Goal: Task Accomplishment & Management: Manage account settings

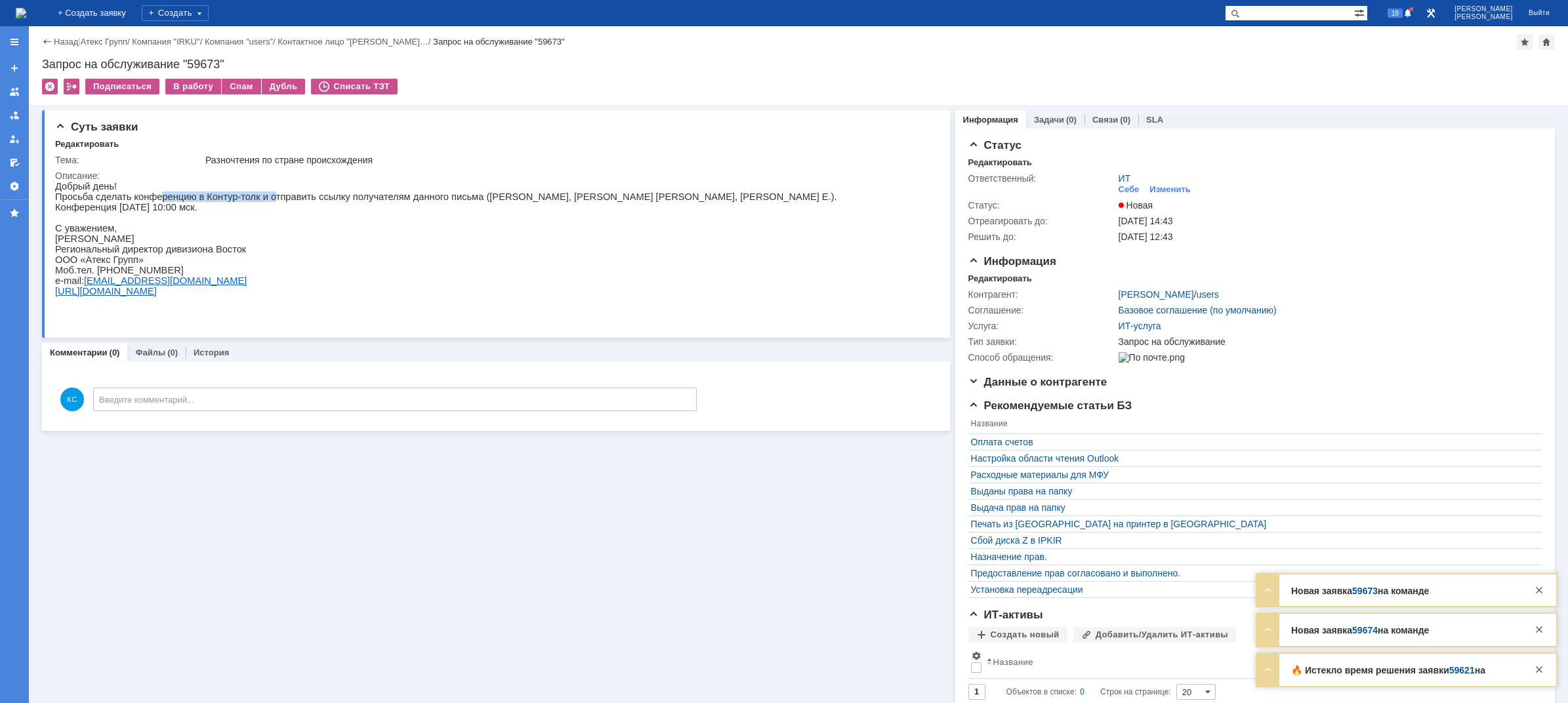
drag, startPoint x: 151, startPoint y: 197, endPoint x: 256, endPoint y: 197, distance: 105.0
click at [256, 197] on p "Просьба сделать конференцию в Контур-толк и отправить ссылку получателям данног…" at bounding box center [446, 197] width 782 height 10
click at [291, 197] on p "Просьба сделать конференцию в Контур-толк и отправить ссылку получателям данног…" at bounding box center [446, 197] width 782 height 10
click at [194, 85] on div "В работу" at bounding box center [193, 87] width 56 height 16
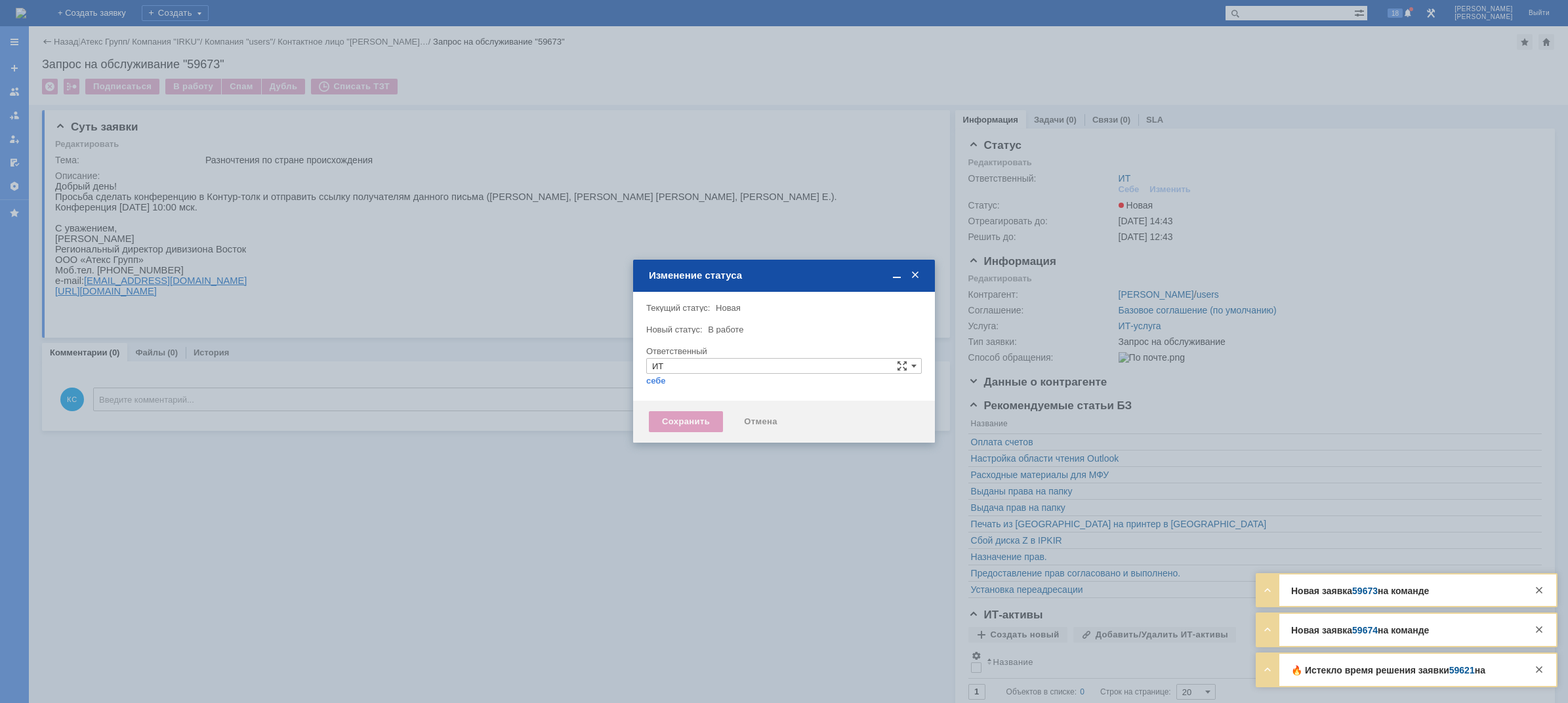
type input "[PERSON_NAME]"
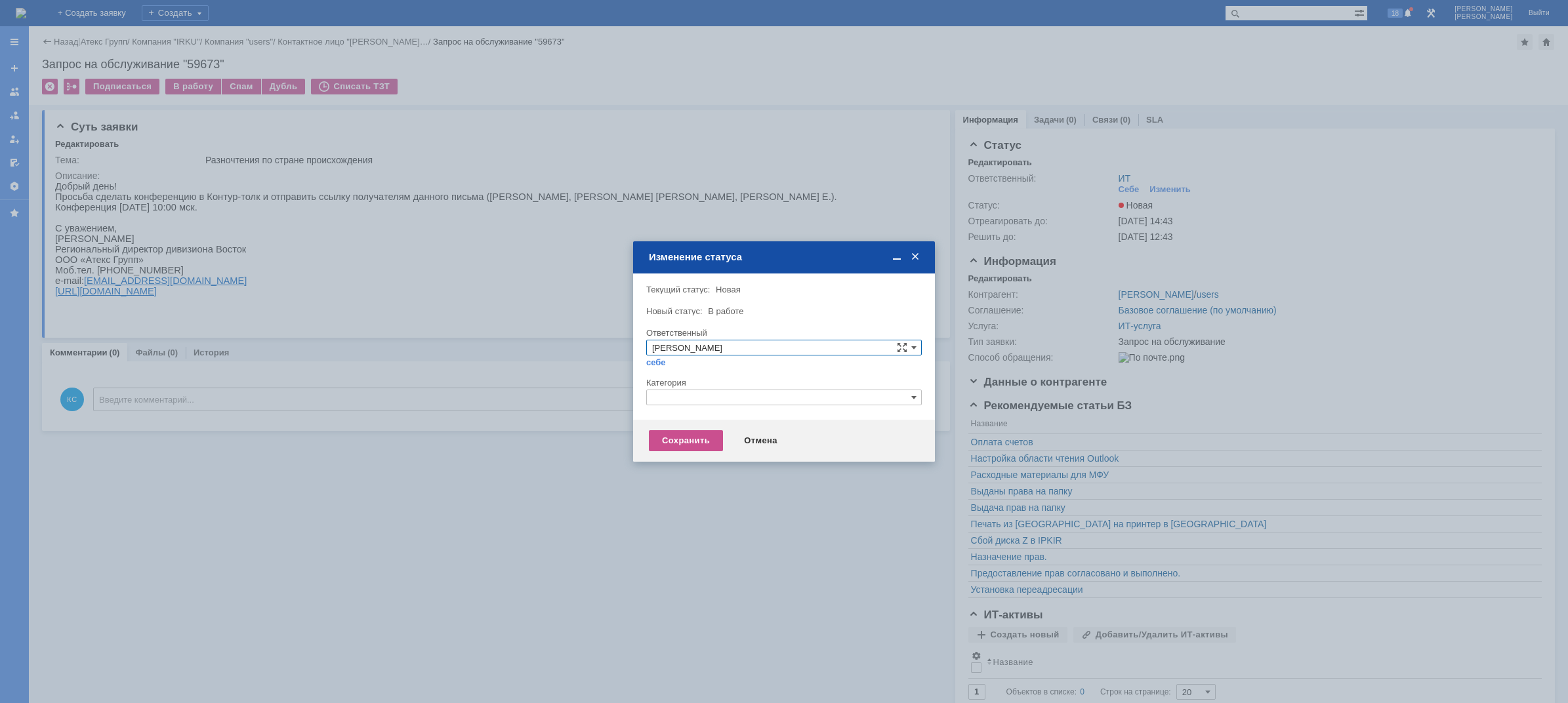
click at [746, 397] on input "text" at bounding box center [784, 398] width 275 height 16
drag, startPoint x: 672, startPoint y: 402, endPoint x: 608, endPoint y: 398, distance: 64.1
click at [608, 398] on body "Идет загрузка, пожалуйста, подождите. На домашнюю + Создать заявку Создать 18 К…" at bounding box center [784, 351] width 1568 height 703
click at [693, 460] on span "Прочее" at bounding box center [784, 459] width 264 height 10
type input "Прочее"
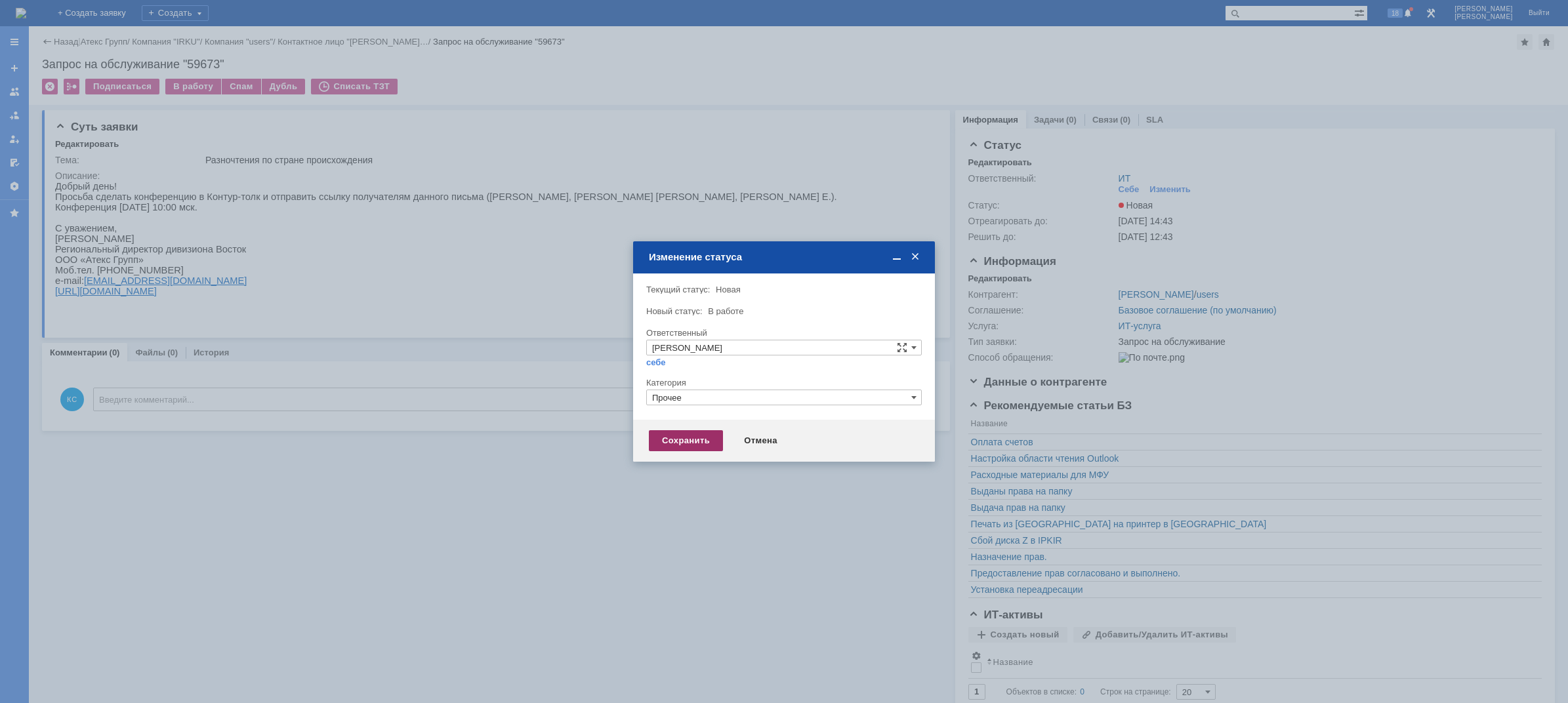
click at [680, 446] on div "Сохранить" at bounding box center [686, 441] width 74 height 21
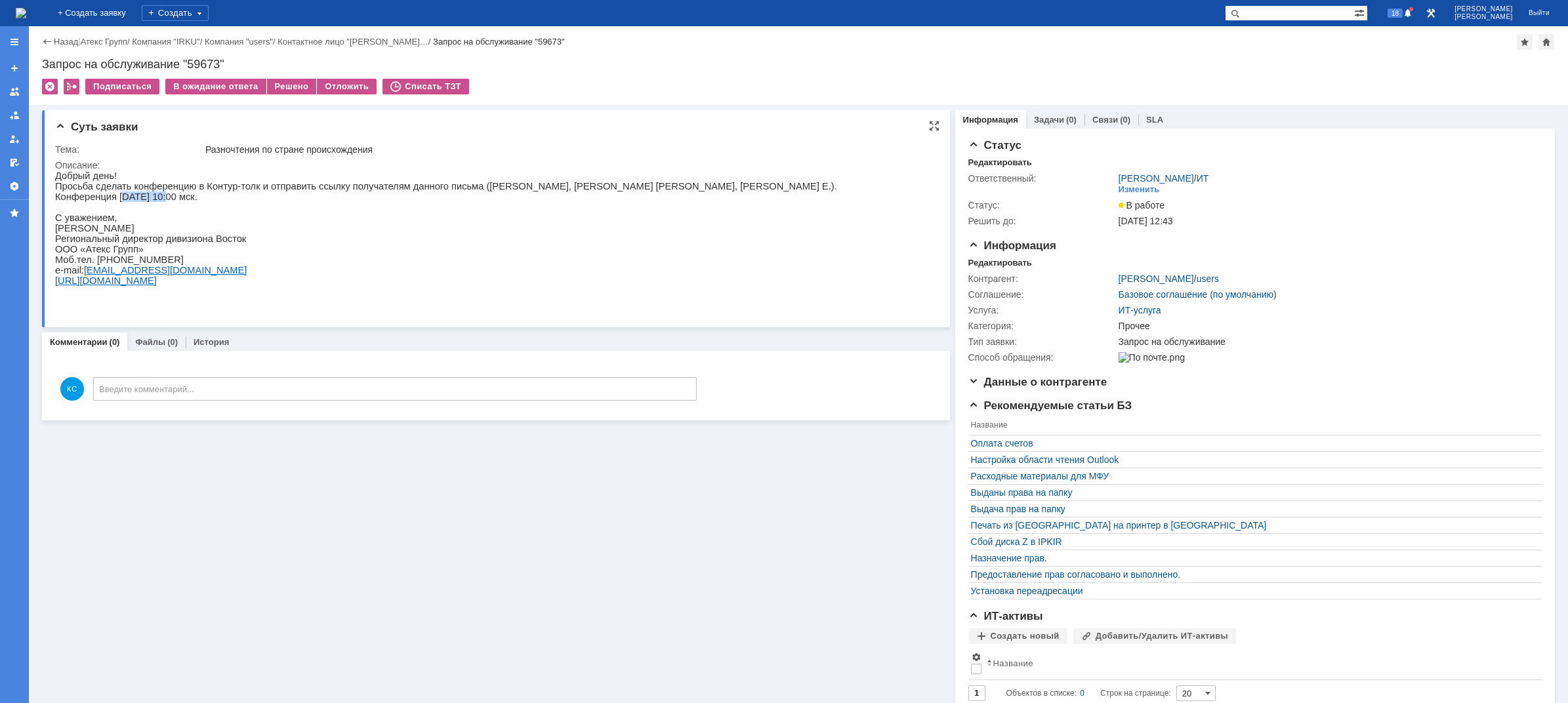
drag, startPoint x: 117, startPoint y: 200, endPoint x: 156, endPoint y: 204, distance: 39.2
click at [156, 202] on p "Конференция 08.10.2025 в 10:00 мск." at bounding box center [446, 197] width 782 height 10
click at [186, 210] on p at bounding box center [446, 207] width 782 height 10
click at [554, 182] on p "Просьба сделать конференцию в Контур-толк и отправить ссылку получателям данног…" at bounding box center [446, 186] width 782 height 10
drag, startPoint x: 205, startPoint y: 146, endPoint x: 379, endPoint y: 146, distance: 174.0
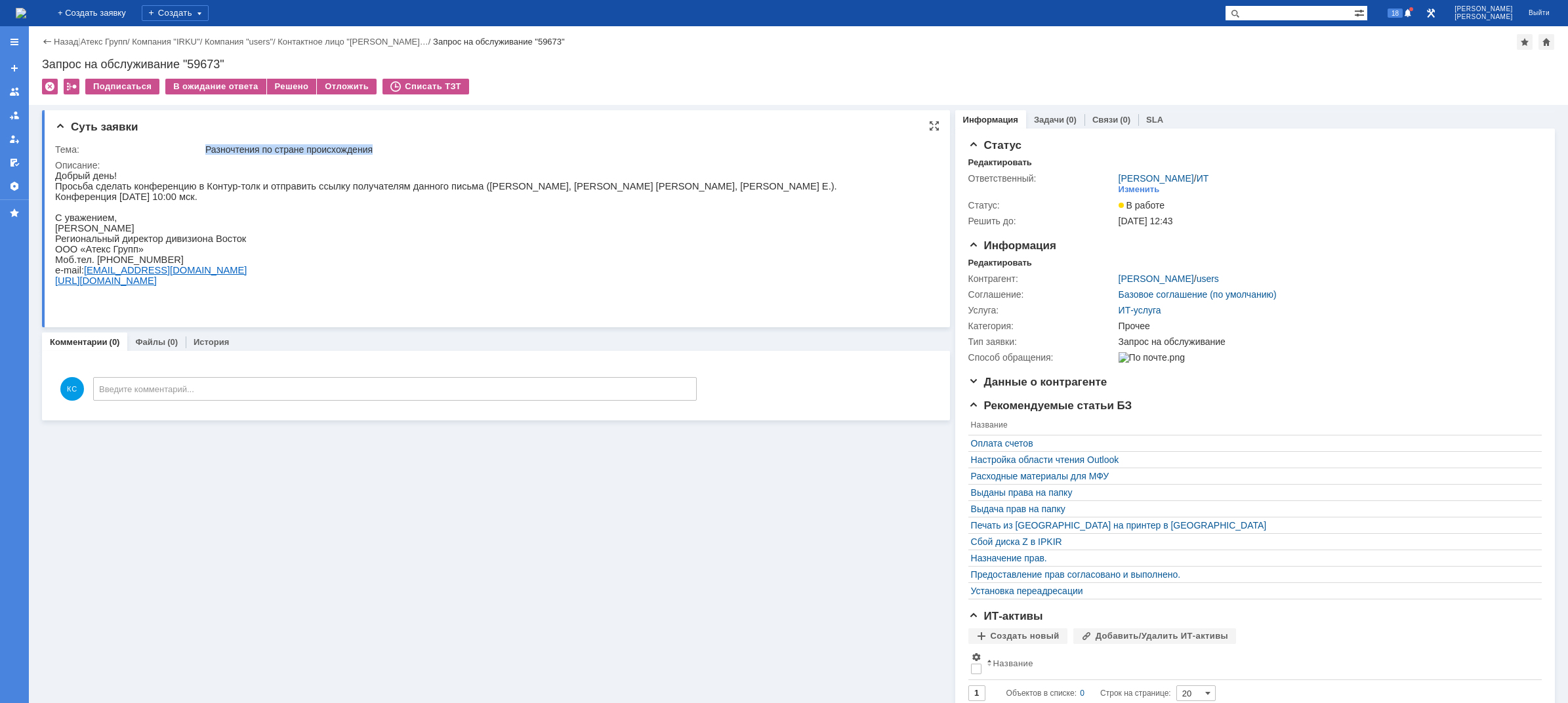
click at [379, 146] on td "Разночтения по стране происхождения" at bounding box center [566, 150] width 728 height 16
copy div "Разночтения по стране происхождения"
drag, startPoint x: 275, startPoint y: 195, endPoint x: 345, endPoint y: 316, distance: 139.8
click at [275, 195] on p "Конференция 08.10.2025 в 10:00 мск." at bounding box center [446, 197] width 782 height 10
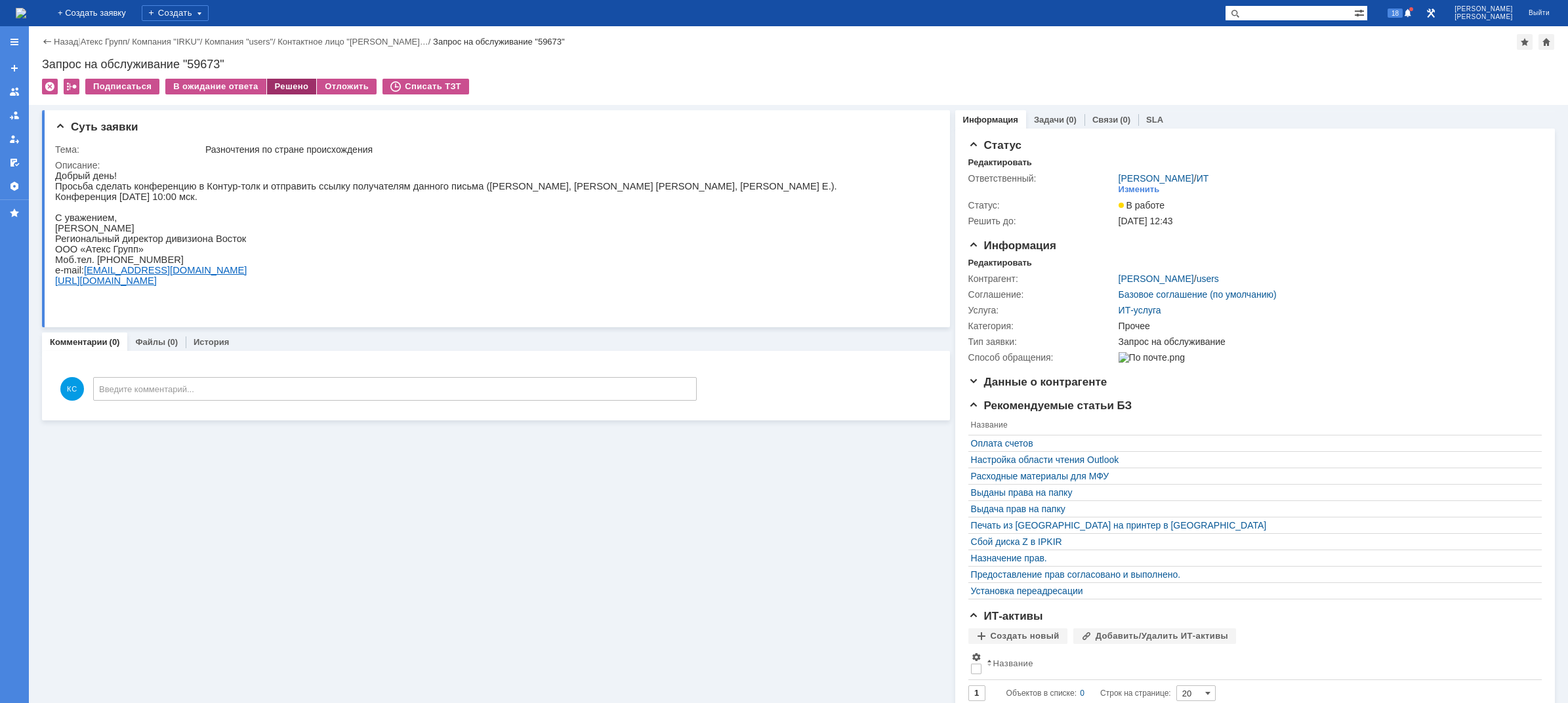
click at [280, 80] on div "Решено" at bounding box center [292, 87] width 50 height 16
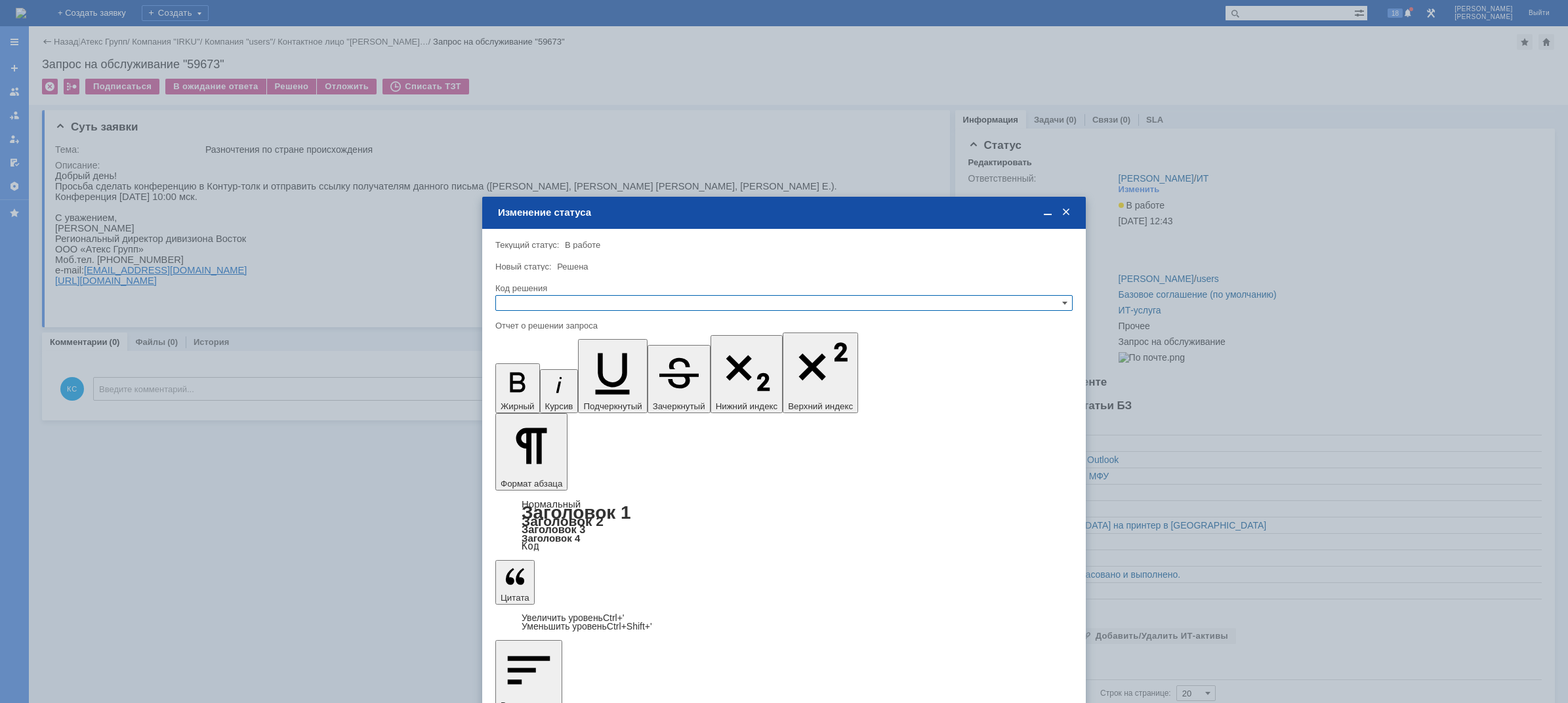
click at [549, 294] on div "Код решения" at bounding box center [784, 288] width 578 height 12
click at [546, 297] on input "text" at bounding box center [784, 303] width 578 height 16
click at [538, 368] on span "Решено" at bounding box center [784, 366] width 565 height 10
type input "Решено"
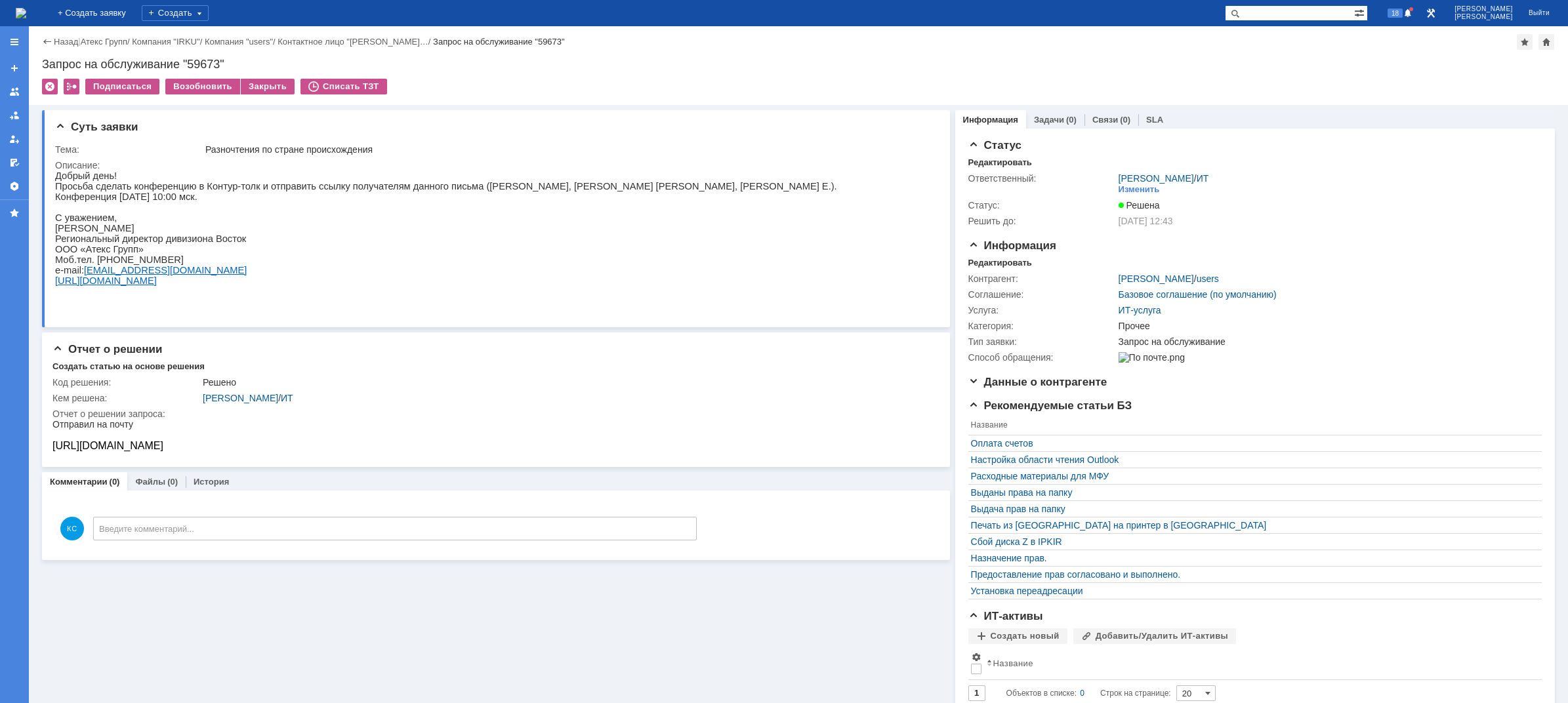
click at [26, 18] on img at bounding box center [21, 13] width 10 height 10
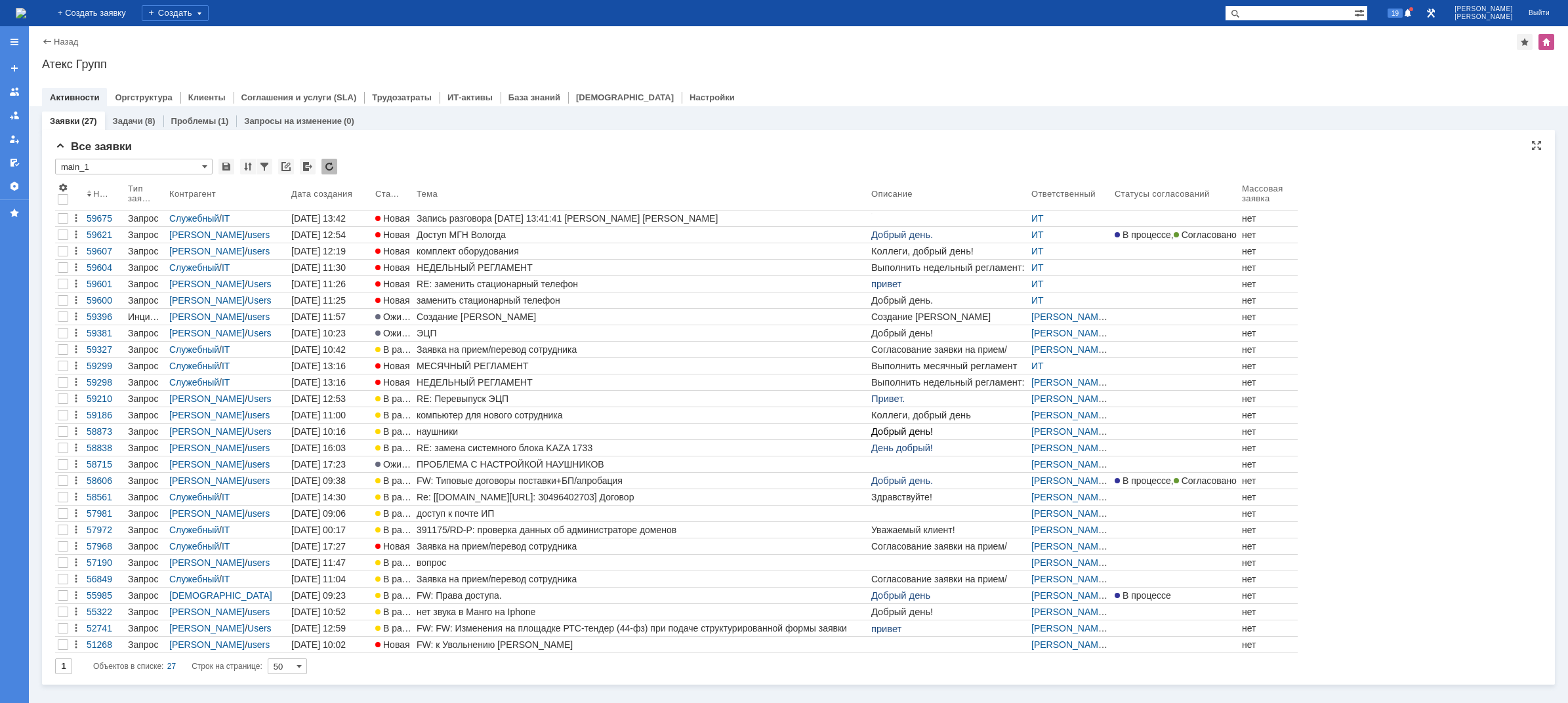
click at [26, 8] on img at bounding box center [21, 13] width 10 height 10
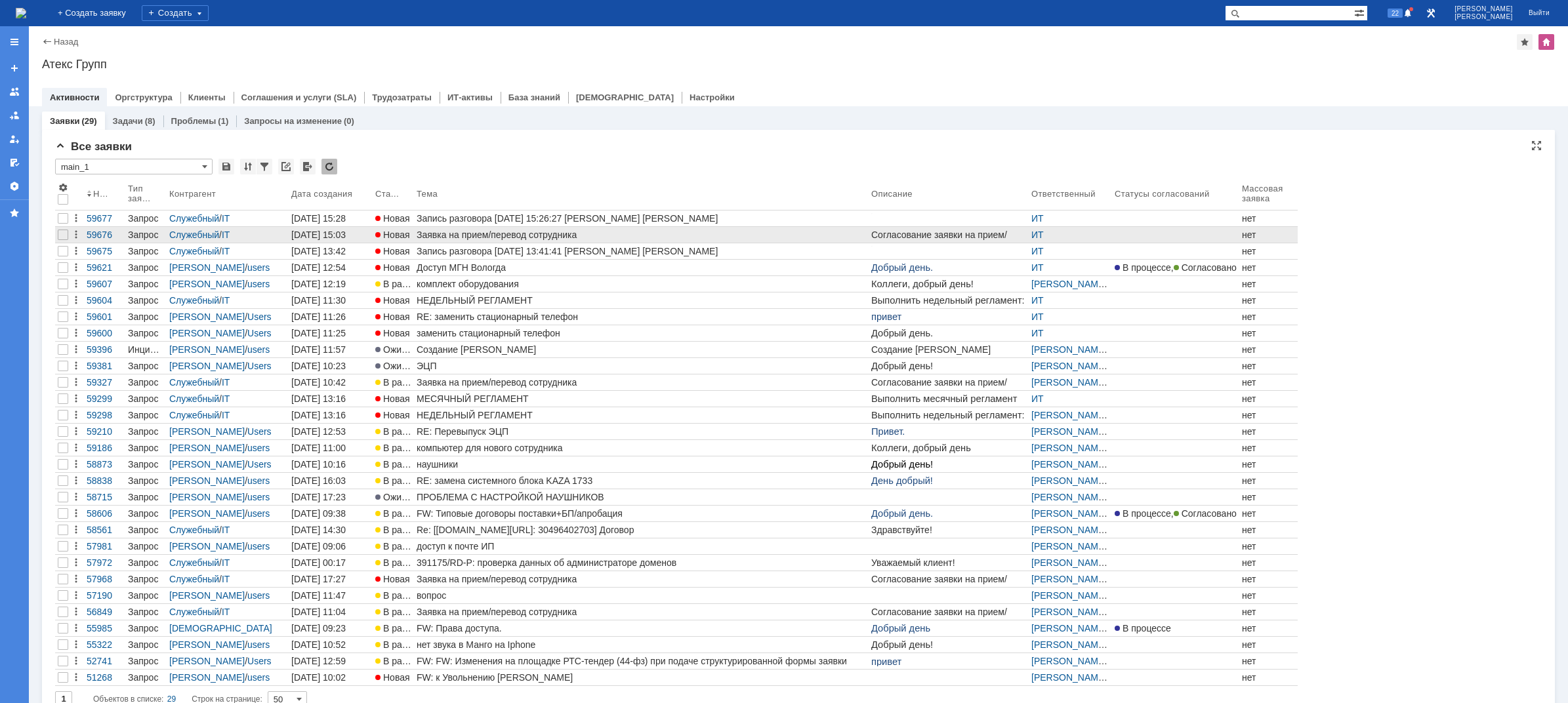
click at [519, 236] on div "Заявка на прием/перевод сотрудника" at bounding box center [641, 235] width 449 height 10
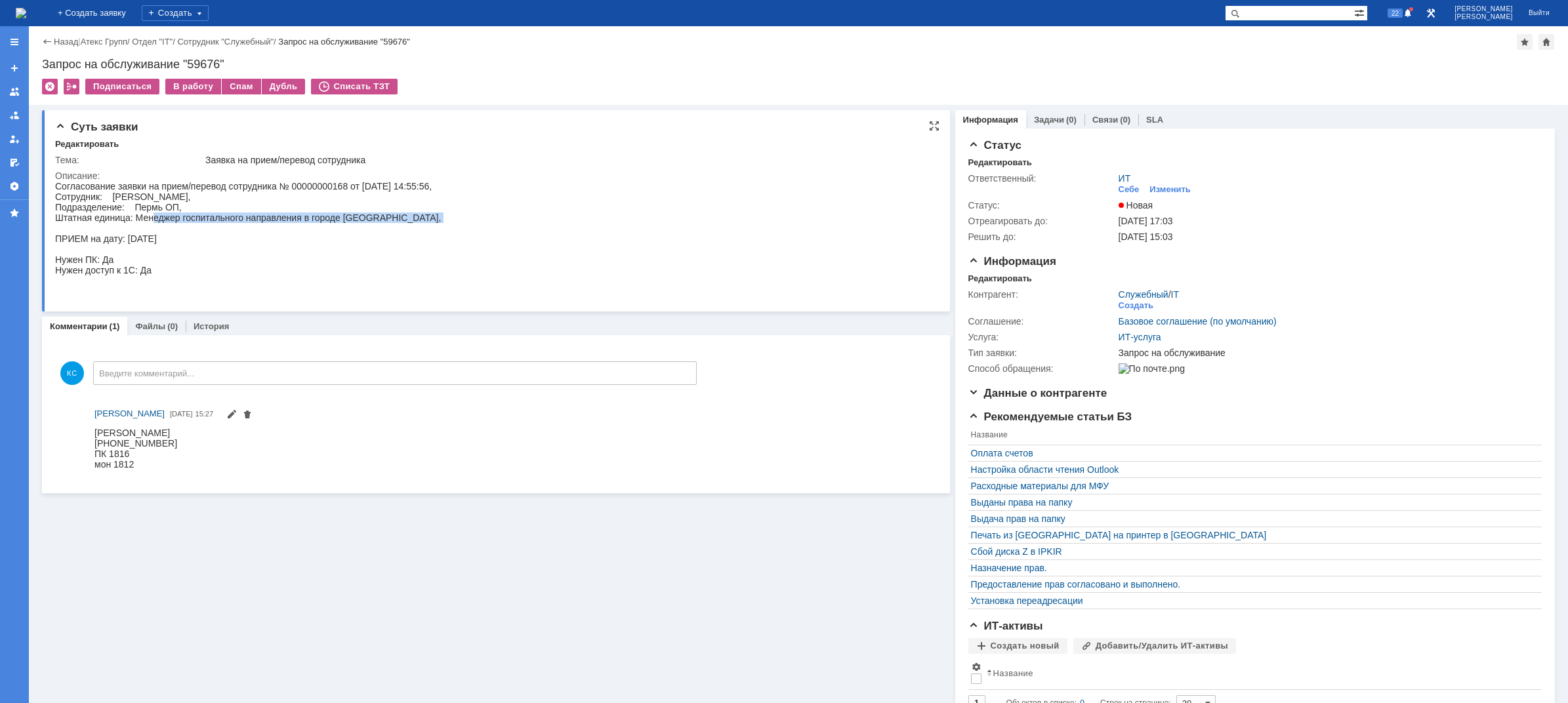
drag, startPoint x: 157, startPoint y: 221, endPoint x: 200, endPoint y: 226, distance: 43.3
click at [200, 226] on div "Согласование заявки на прием/перевод сотрудника № 00000000168 от [DATE] 14:55:5…" at bounding box center [248, 239] width 386 height 116
drag, startPoint x: 135, startPoint y: 241, endPoint x: 149, endPoint y: 240, distance: 14.0
click at [149, 240] on div "Согласование заявки на прием/перевод сотрудника № 00000000168 от [DATE] 14:55:5…" at bounding box center [248, 239] width 386 height 116
click at [158, 224] on div "Согласование заявки на прием/перевод сотрудника № 00000000168 от [DATE] 14:55:5…" at bounding box center [248, 239] width 386 height 116
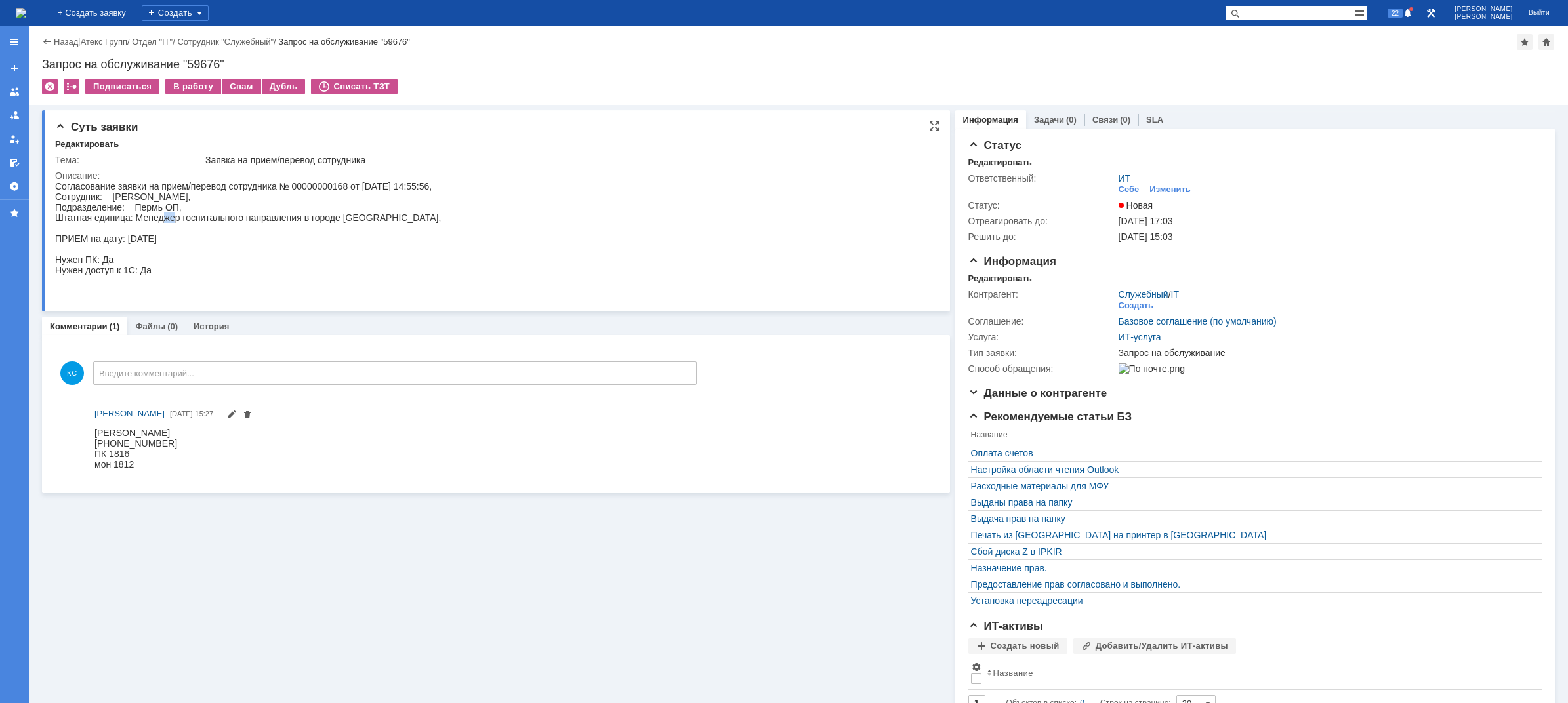
drag, startPoint x: 165, startPoint y: 219, endPoint x: 176, endPoint y: 219, distance: 11.0
click at [175, 219] on div "Согласование заявки на прием/перевод сотрудника № 00000000168 от [DATE] 14:55:5…" at bounding box center [248, 239] width 386 height 116
click at [191, 222] on div "Согласование заявки на прием/перевод сотрудника № 00000000168 от [DATE] 14:55:5…" at bounding box center [248, 239] width 386 height 116
click at [26, 9] on img at bounding box center [21, 13] width 10 height 10
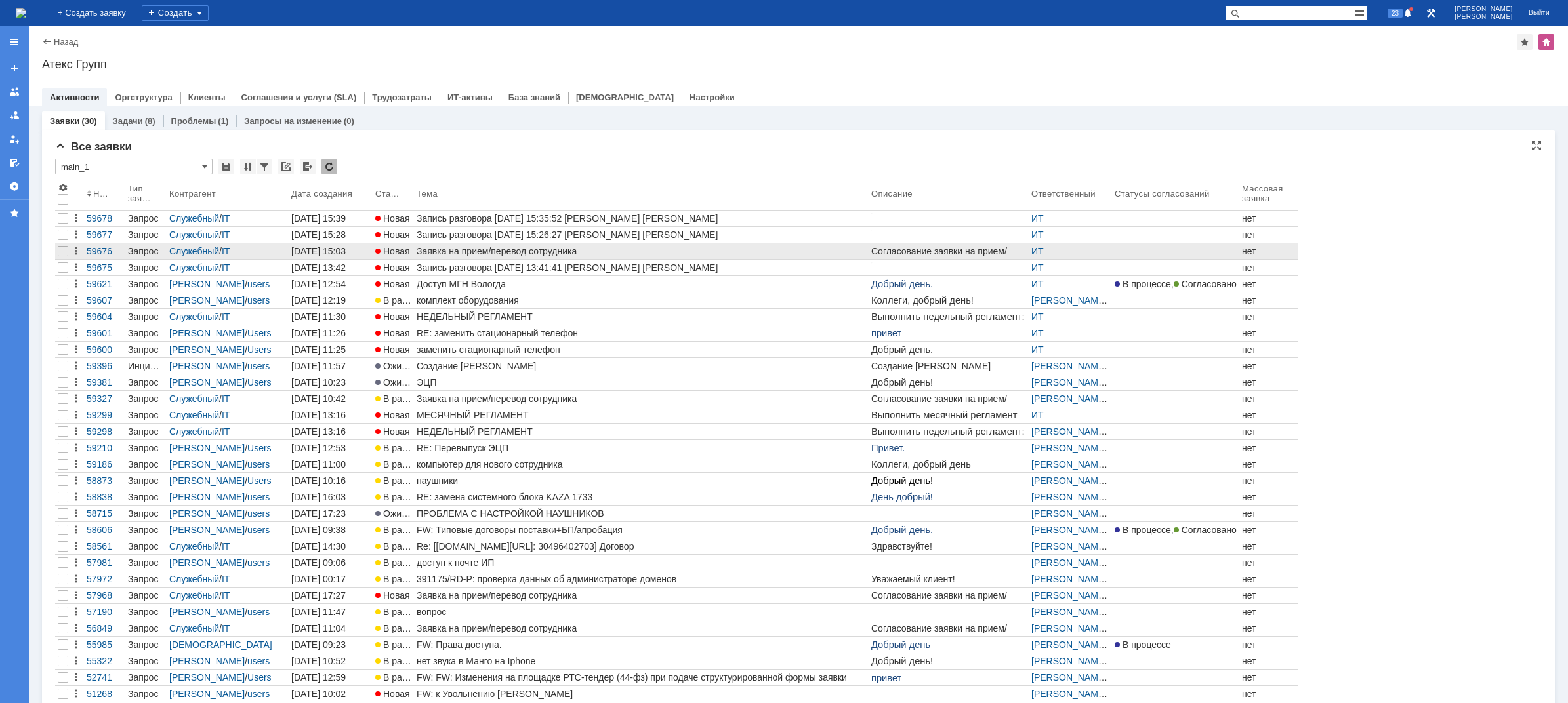
click at [468, 248] on div "Заявка на прием/перевод сотрудника" at bounding box center [641, 251] width 449 height 10
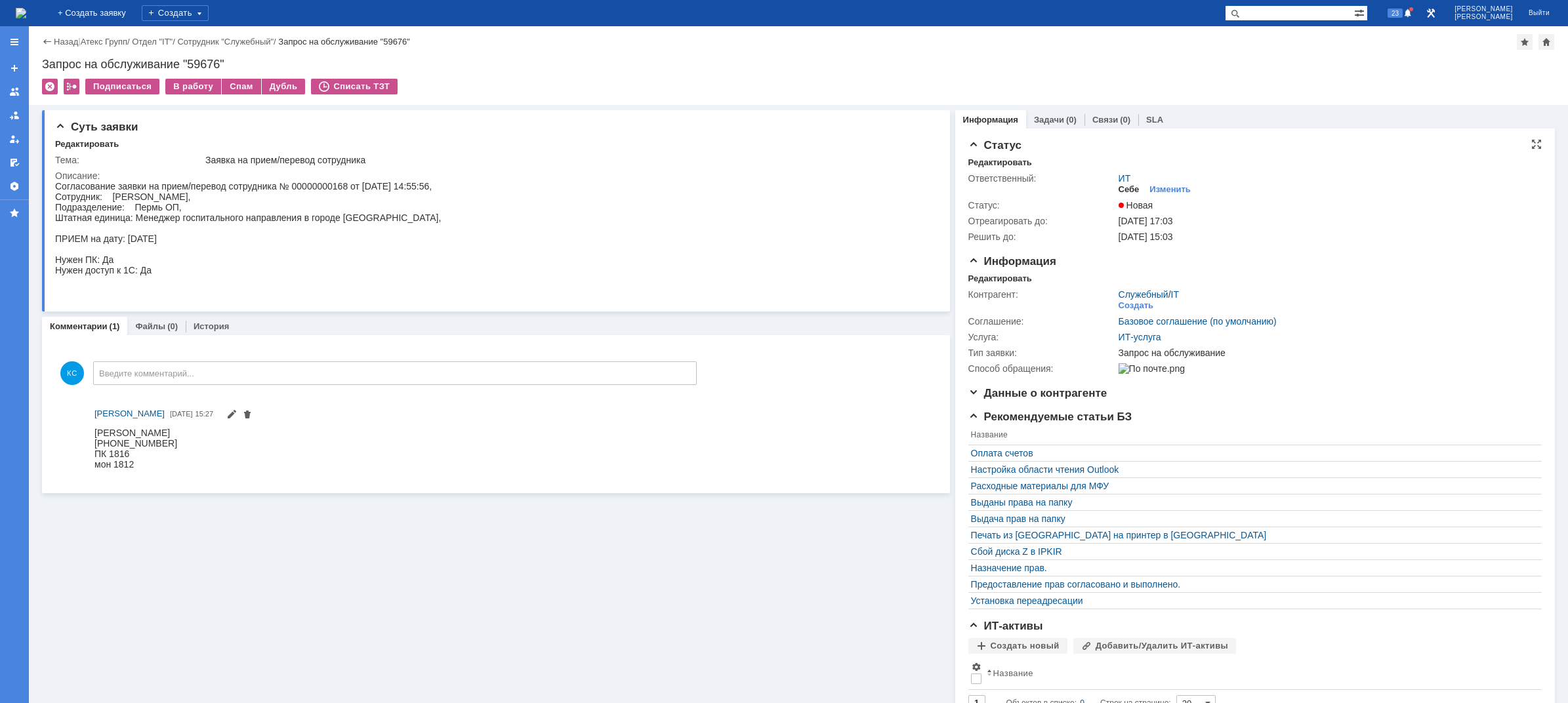
click at [1125, 188] on div "Себе" at bounding box center [1129, 189] width 21 height 10
click at [195, 89] on div "В работу" at bounding box center [193, 87] width 56 height 16
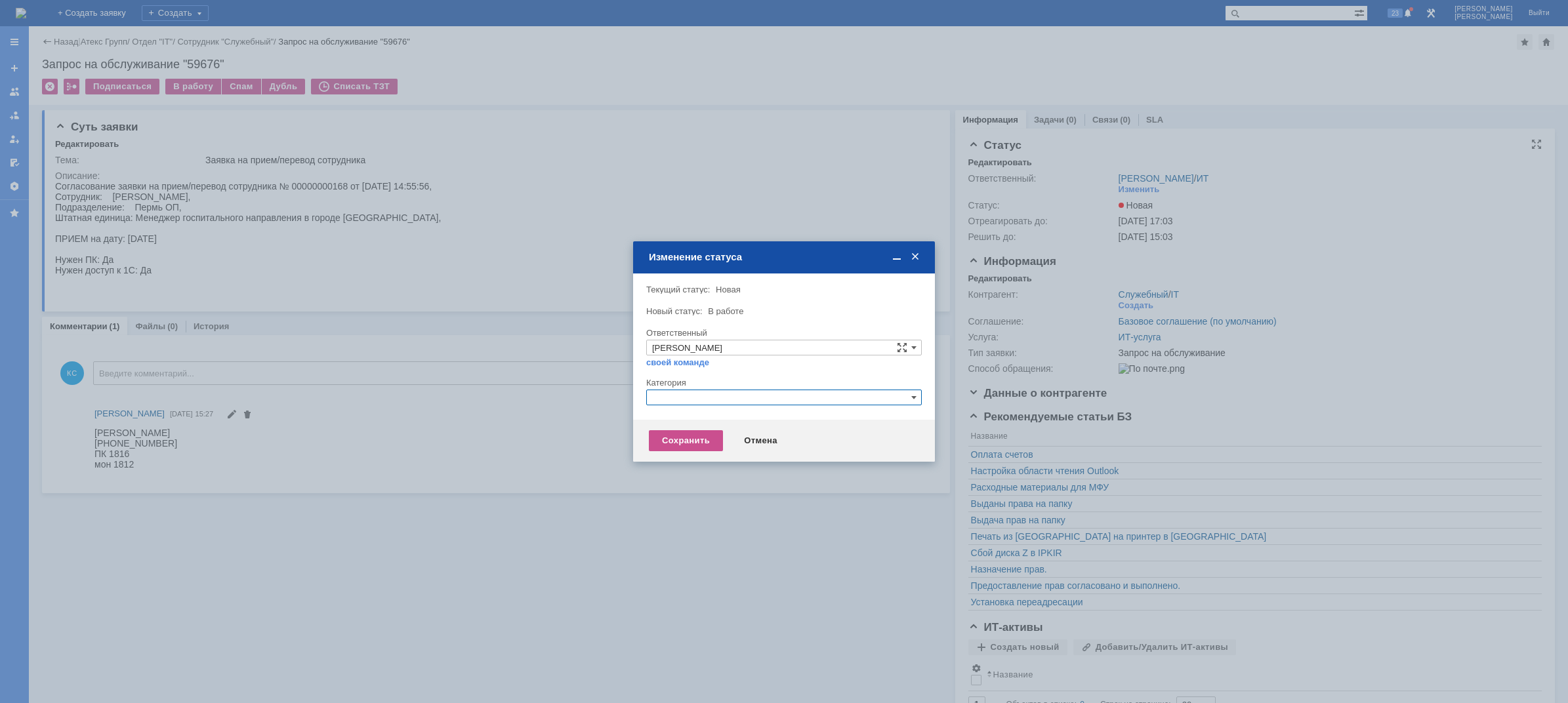
click at [680, 401] on input "text" at bounding box center [784, 398] width 275 height 16
click at [696, 457] on span "Принтер" at bounding box center [784, 459] width 264 height 10
click at [696, 459] on div "Сохранить Отмена" at bounding box center [784, 441] width 302 height 42
click at [703, 397] on input "Принтер" at bounding box center [784, 398] width 275 height 16
click at [707, 471] on span "Прием(увольнение) сотрудников" at bounding box center [784, 474] width 264 height 10
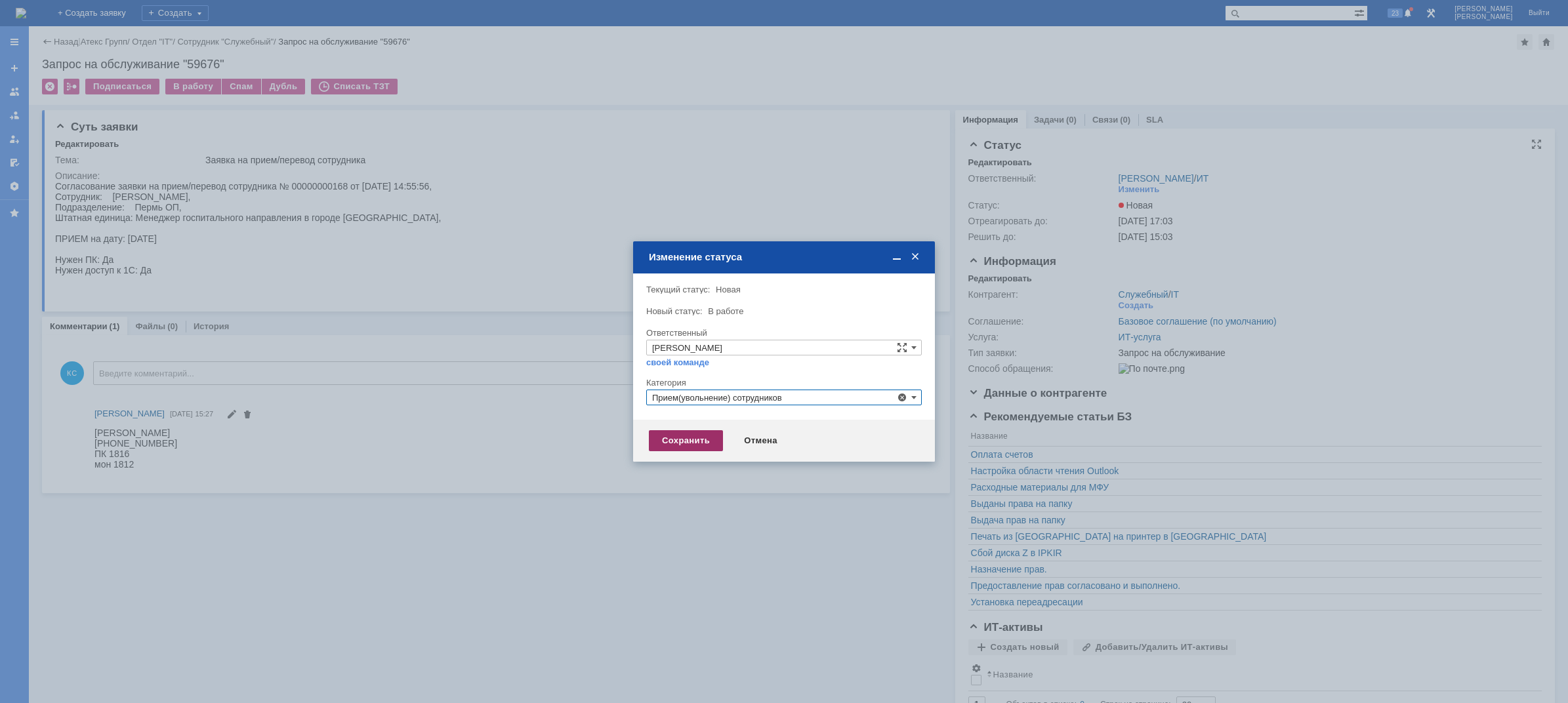
click at [688, 442] on div "Сохранить" at bounding box center [686, 441] width 74 height 21
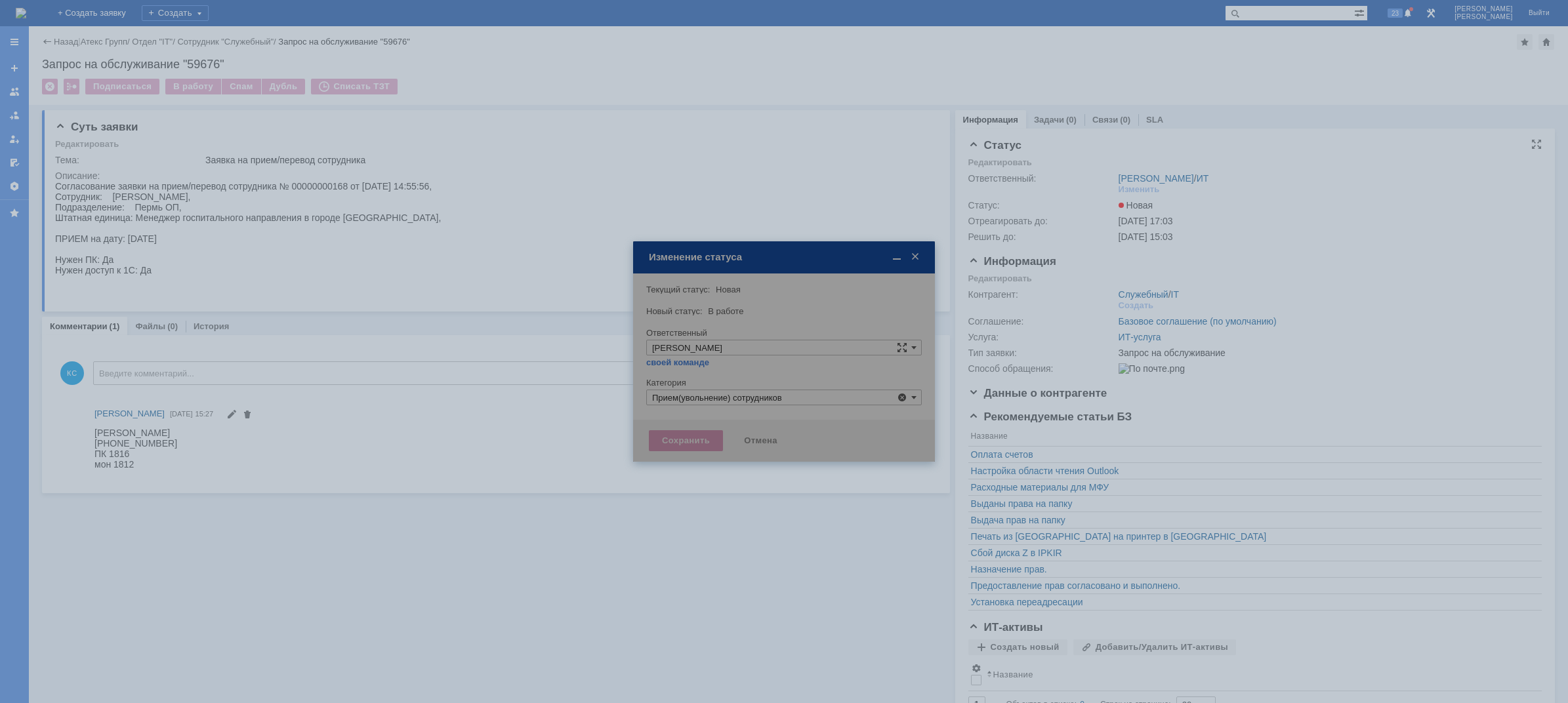
type input "Прием(увольнение) сотрудников"
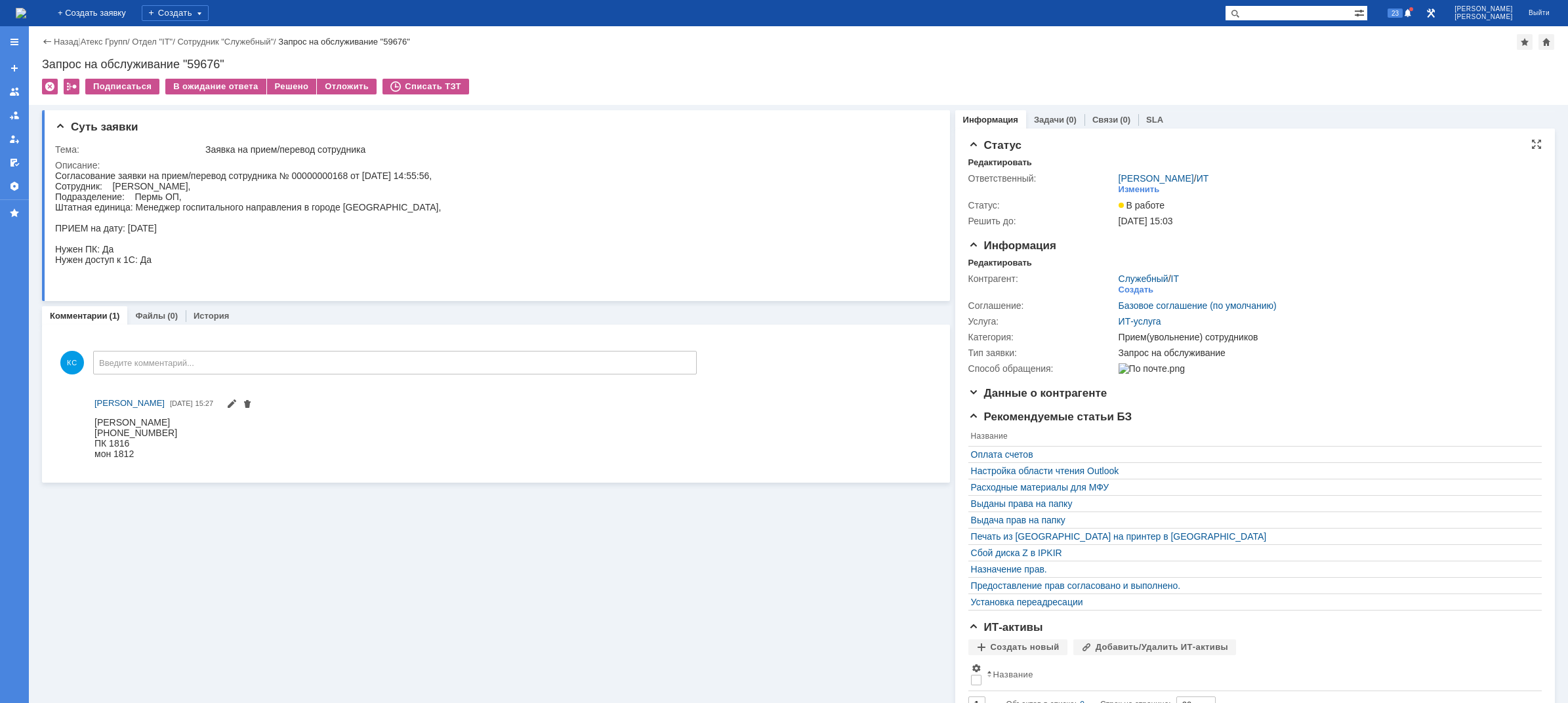
click at [26, 17] on img at bounding box center [21, 13] width 10 height 10
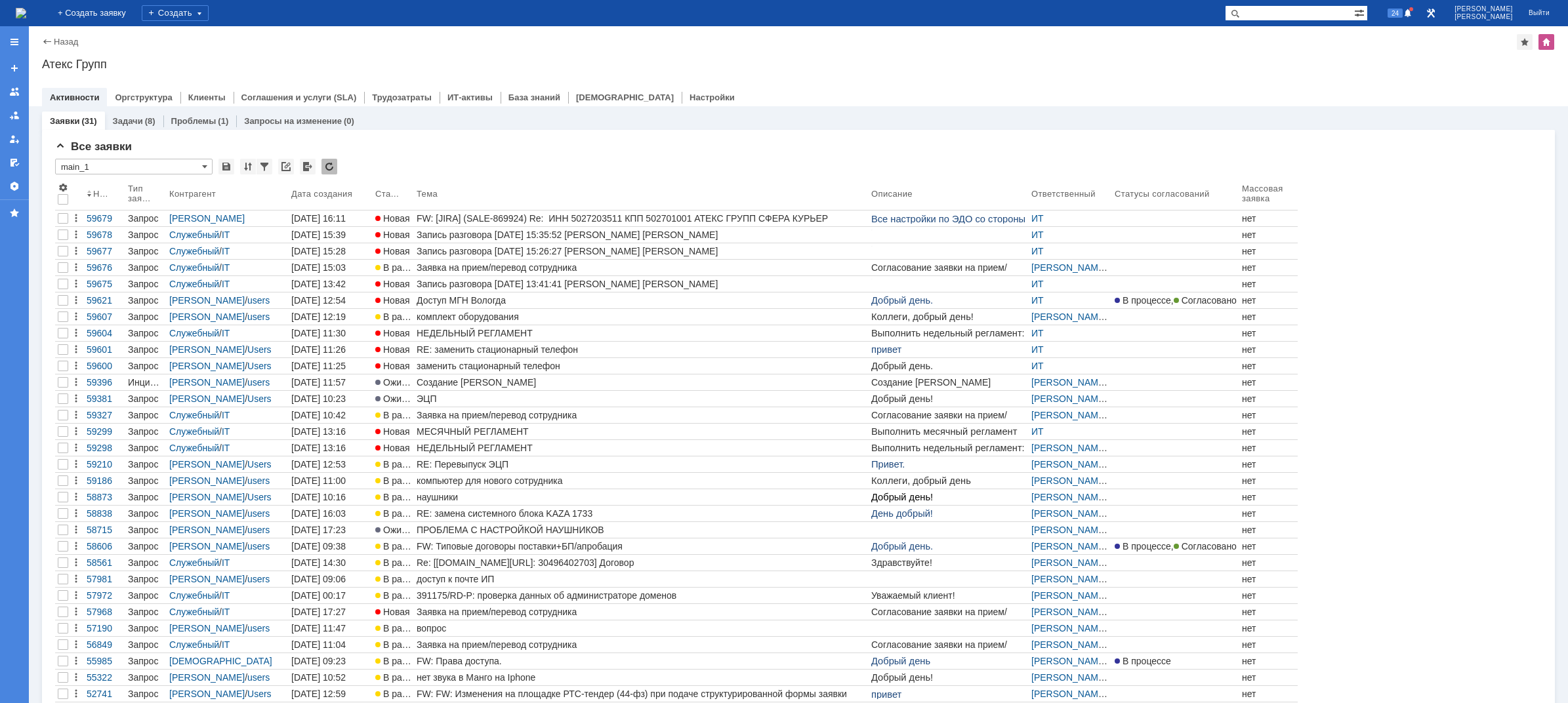
click at [446, 127] on div "Заявки (31) Задачи (8) Проблемы (1) Запросы на изменение (0)" at bounding box center [798, 120] width 1513 height 18
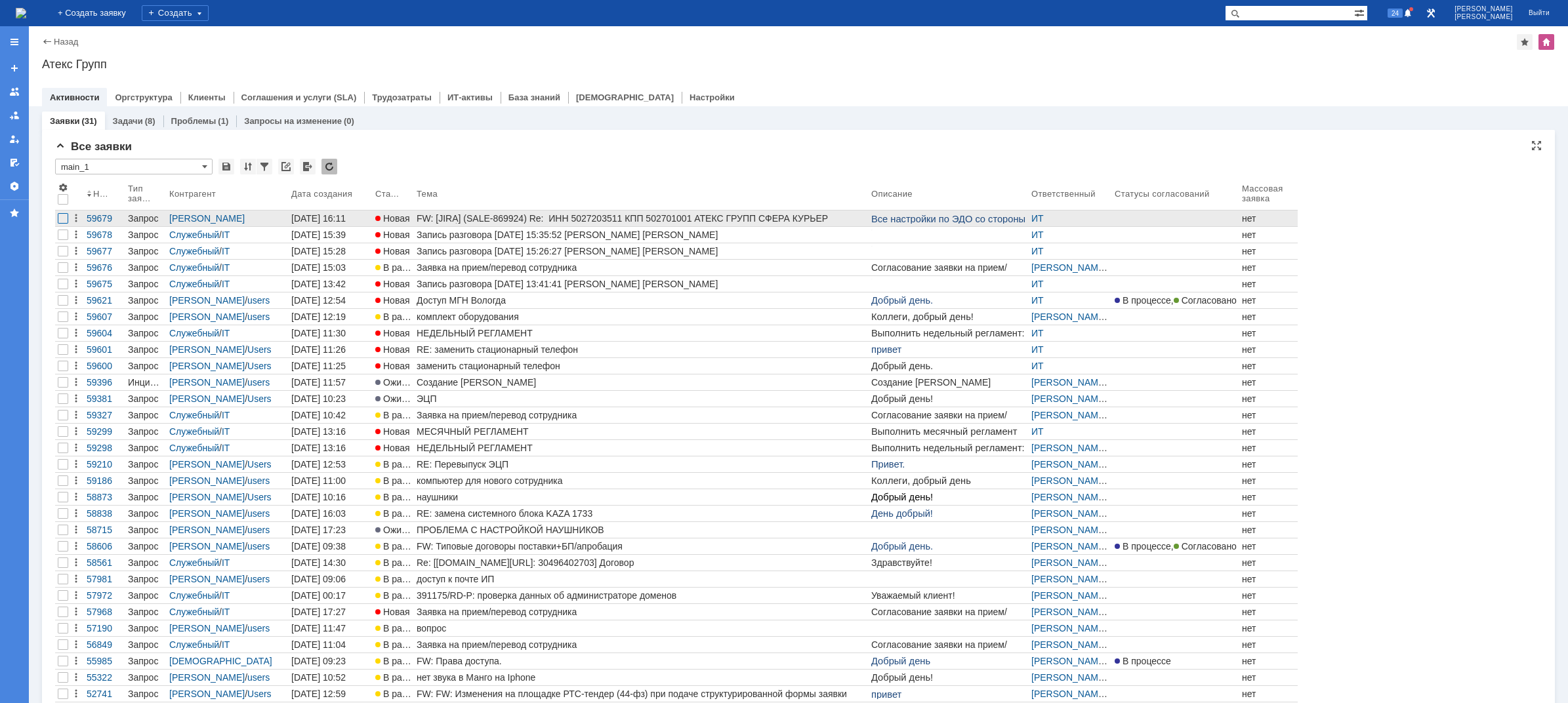
click at [67, 216] on div at bounding box center [63, 219] width 10 height 10
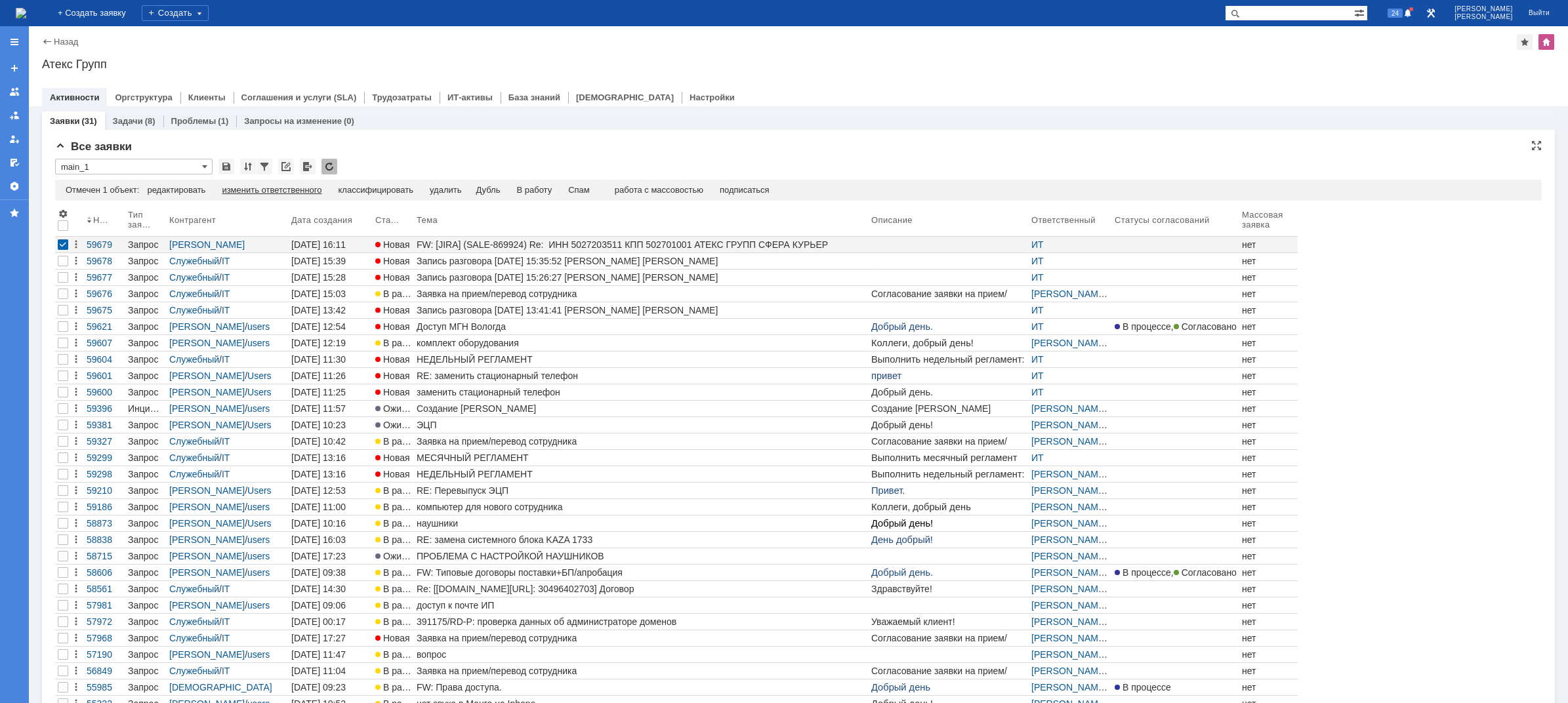
click at [315, 189] on div "изменить ответственного" at bounding box center [271, 190] width 100 height 10
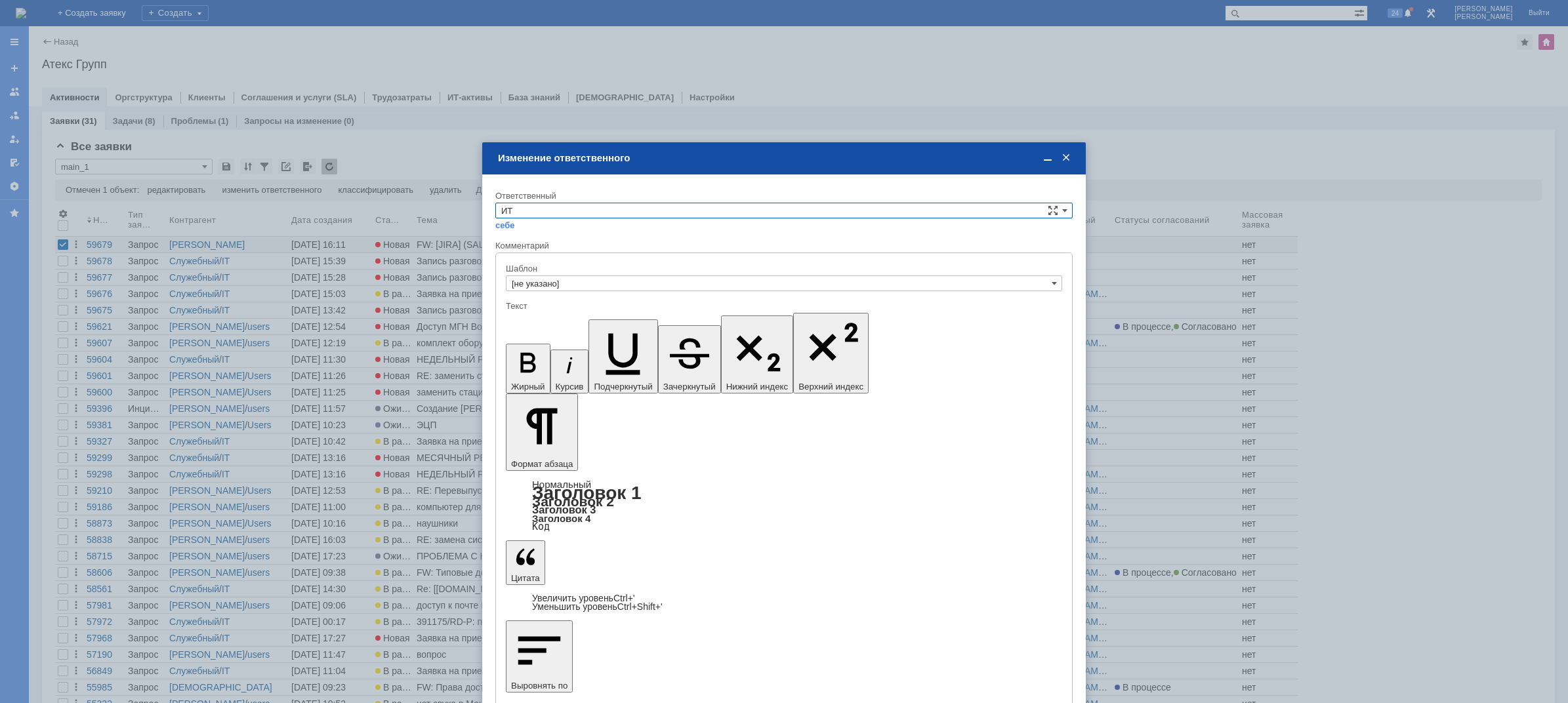
click at [529, 210] on input "ИТ" at bounding box center [784, 211] width 578 height 16
click at [524, 316] on span "АСУ" at bounding box center [784, 319] width 565 height 10
type input "АСУ"
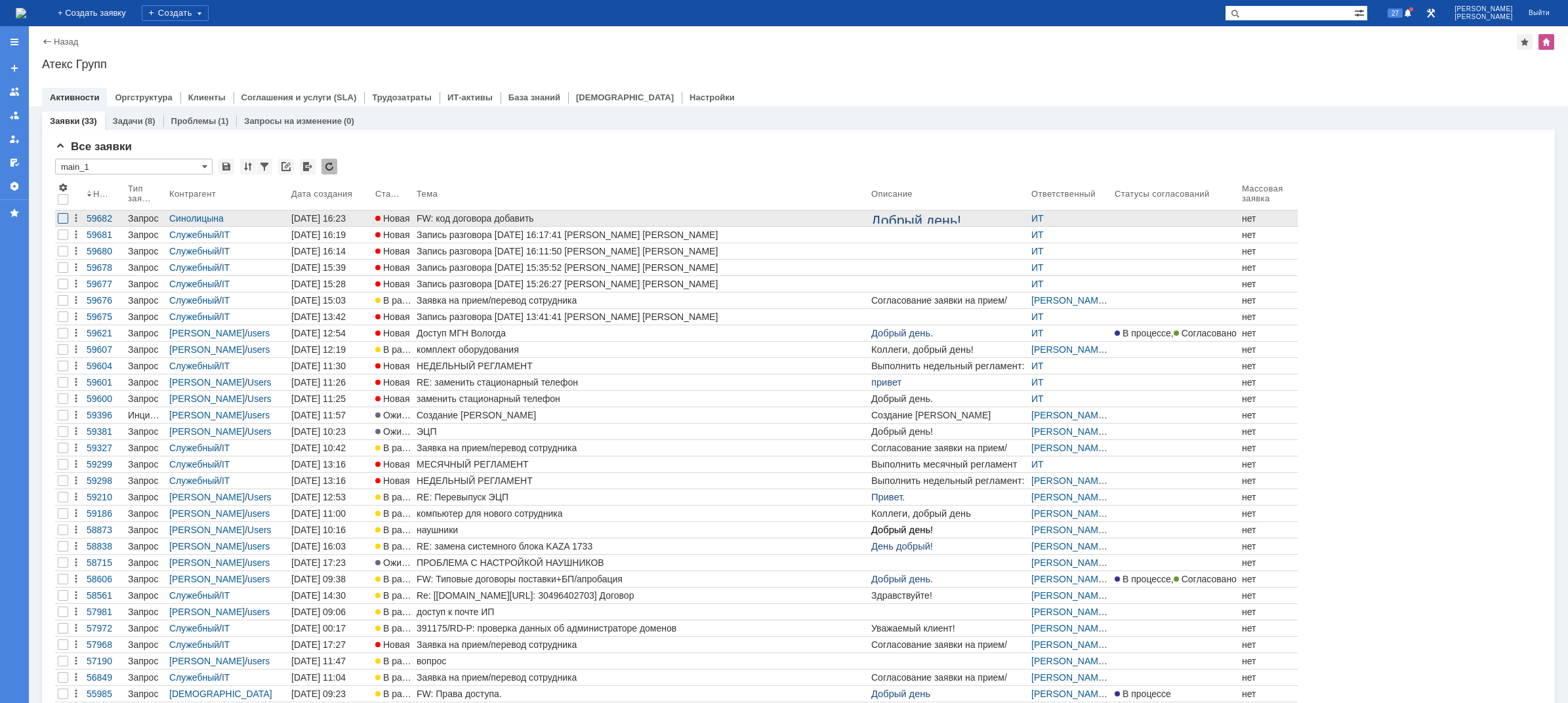
click at [66, 216] on div at bounding box center [63, 219] width 10 height 10
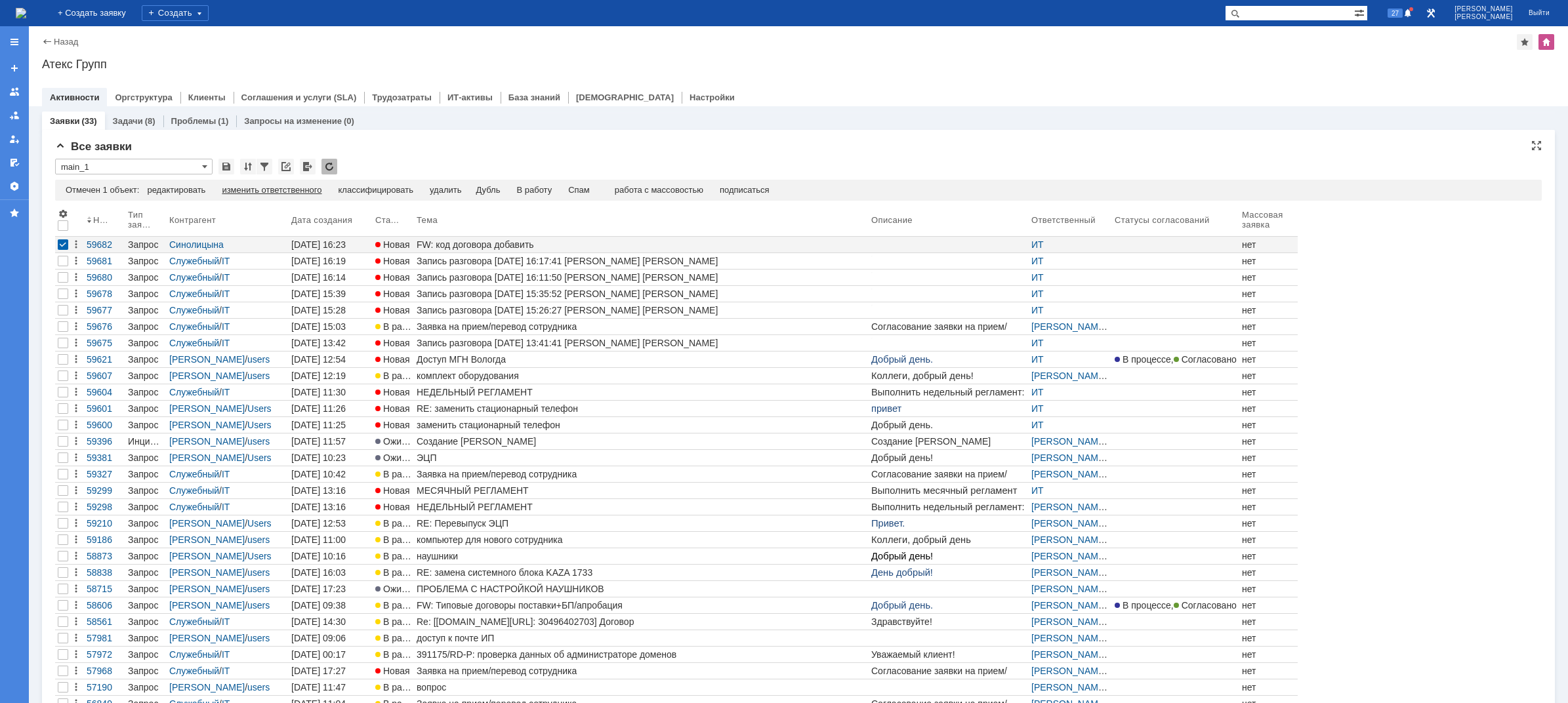
click at [291, 186] on div "изменить ответственного" at bounding box center [271, 190] width 100 height 10
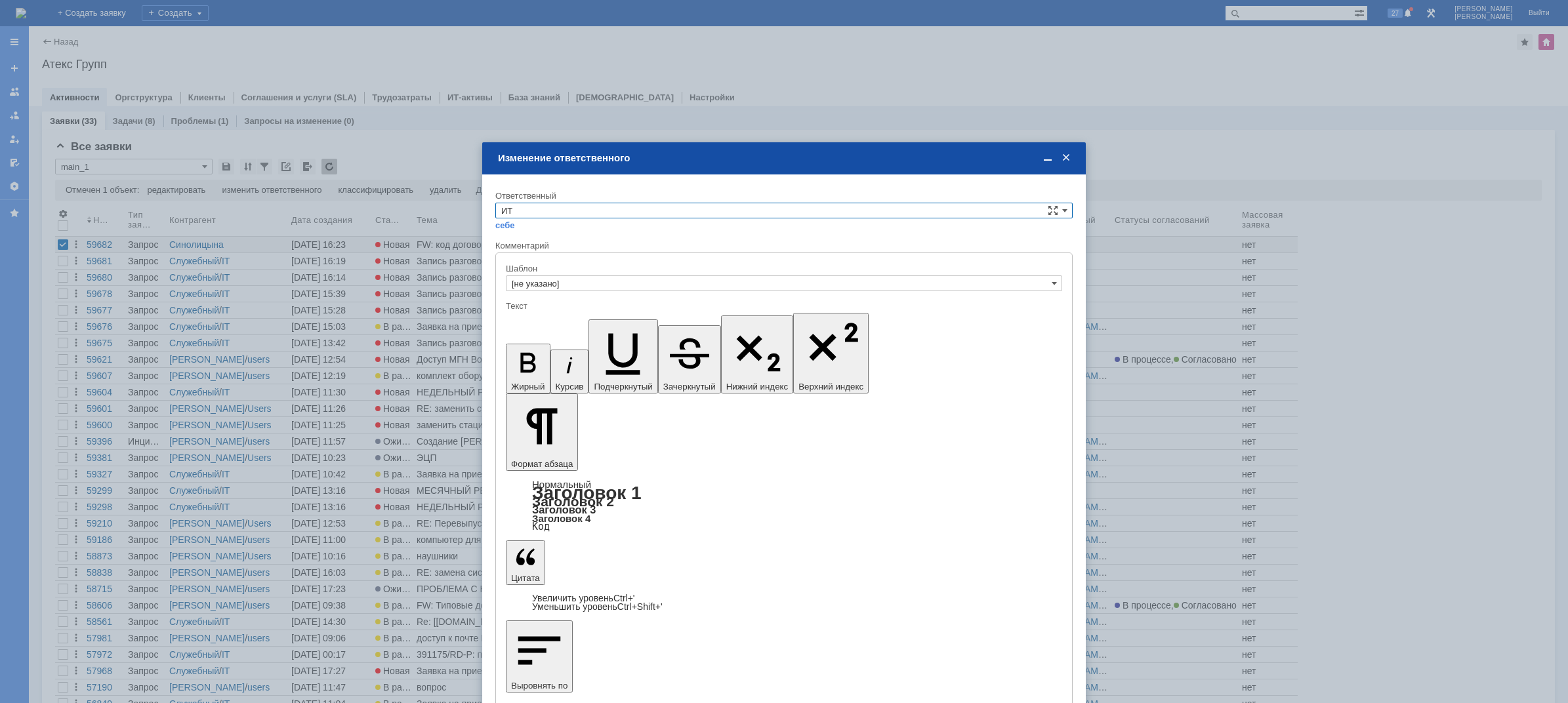
click at [587, 210] on input "ИТ" at bounding box center [784, 211] width 578 height 16
click at [564, 318] on span "АСУ" at bounding box center [784, 319] width 565 height 10
type input "АСУ"
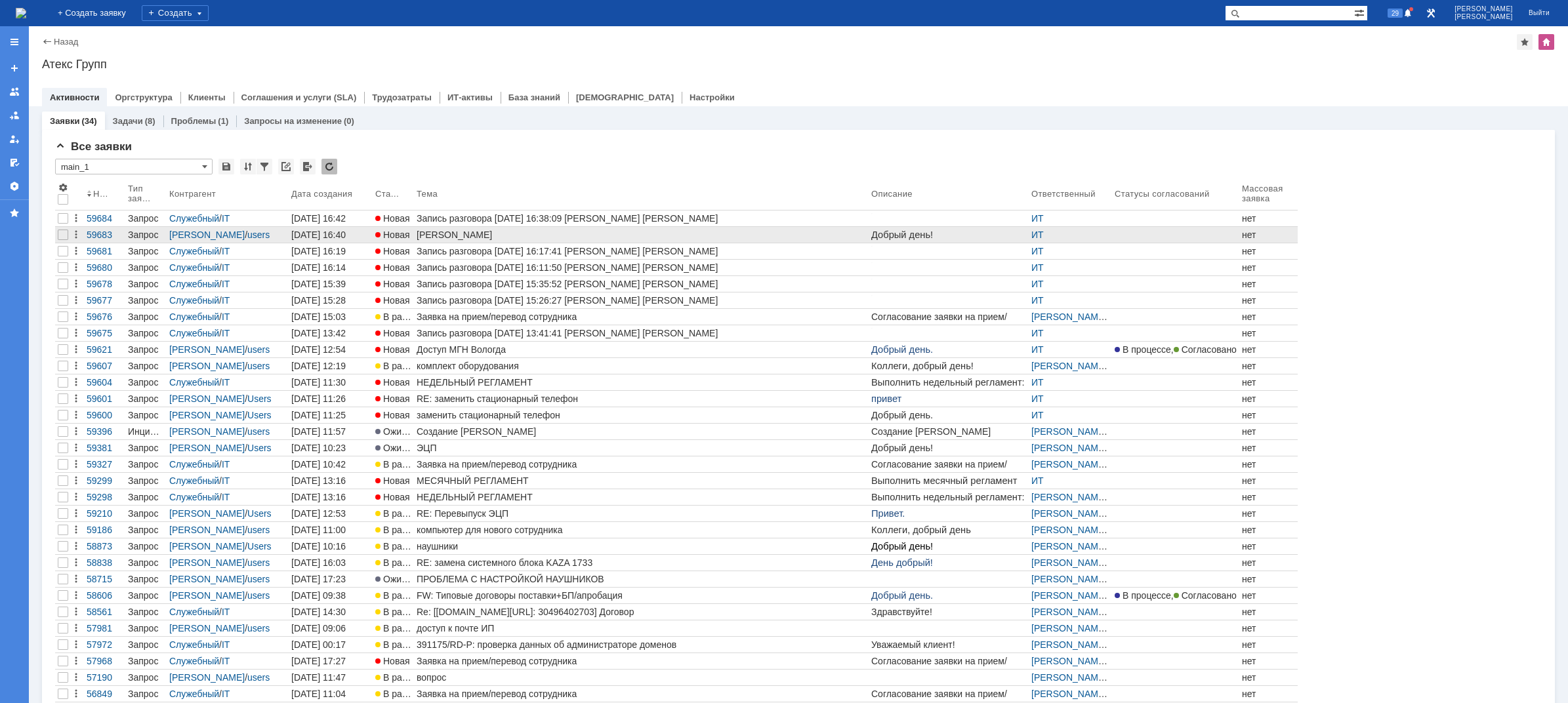
click at [502, 230] on div "[PERSON_NAME]" at bounding box center [641, 235] width 449 height 10
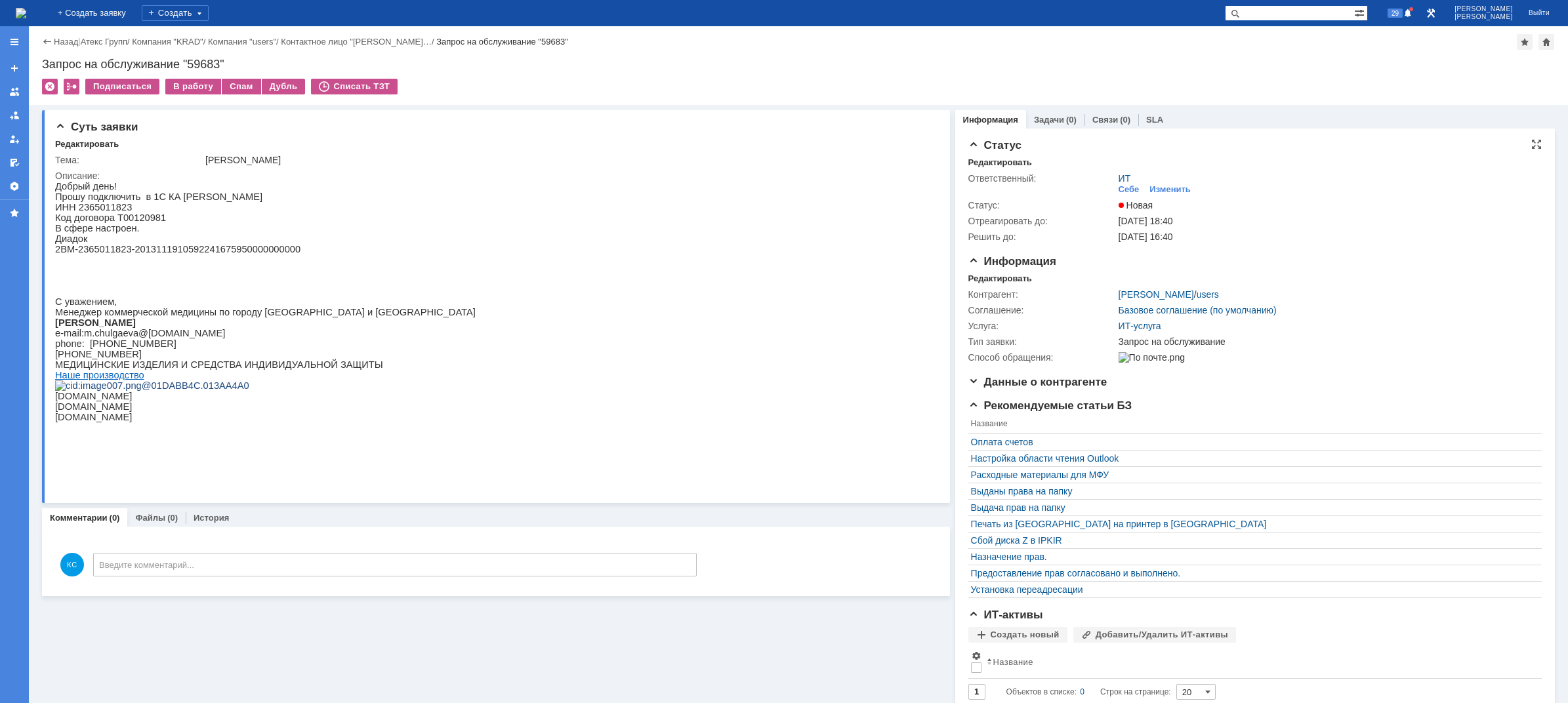
click at [1174, 182] on div "ИТ Себе Изменить" at bounding box center [1326, 185] width 415 height 23
click at [1170, 188] on div "Изменить" at bounding box center [1170, 189] width 42 height 10
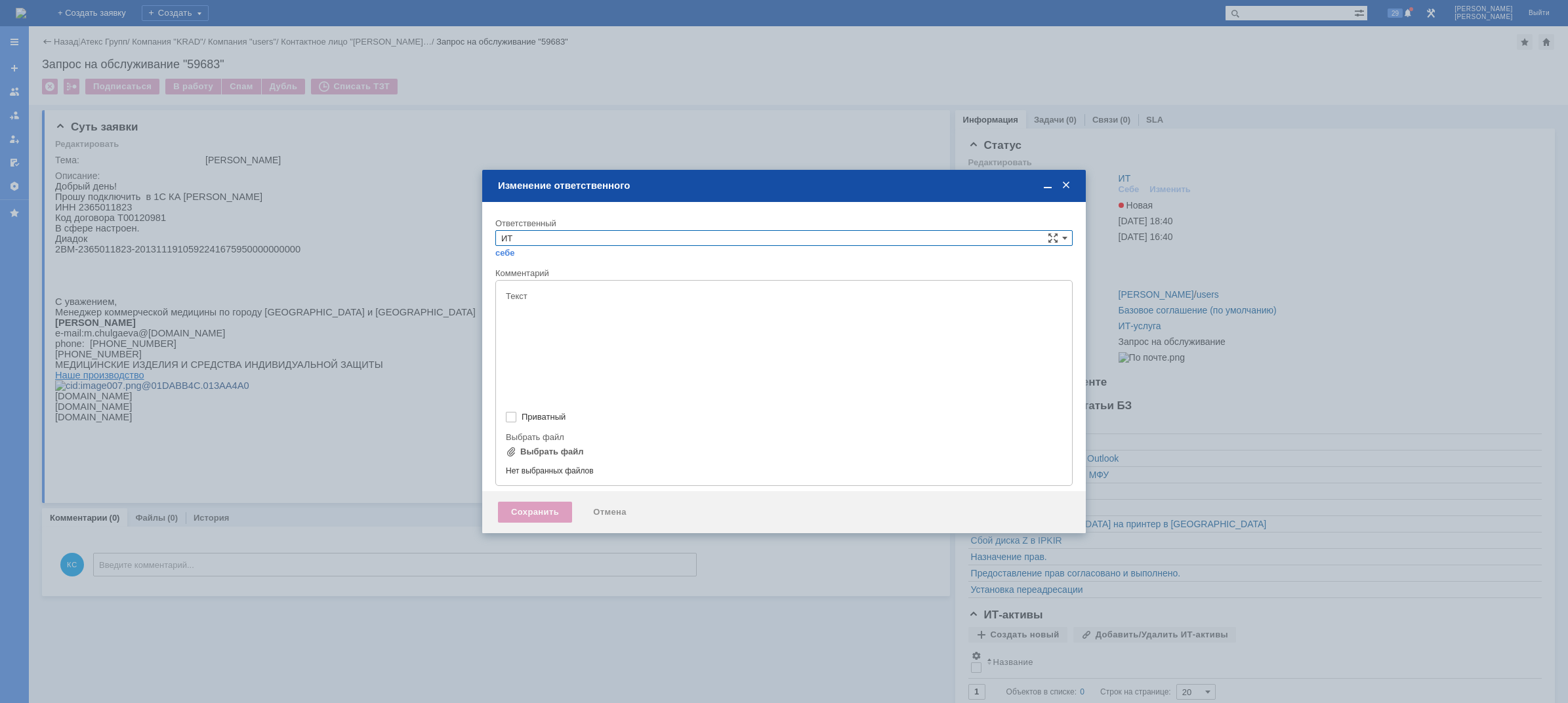
type input "[не указано]"
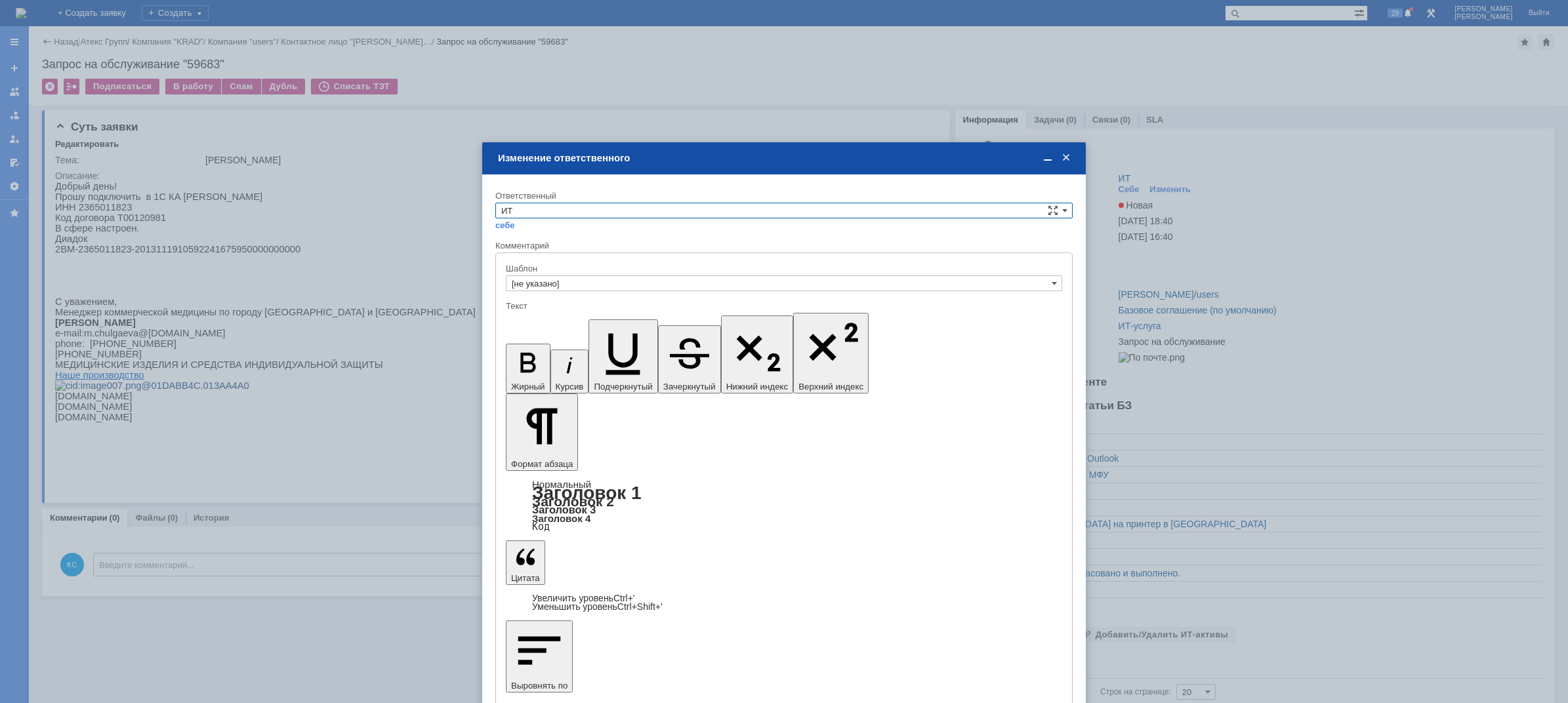
click at [701, 216] on input "ИТ" at bounding box center [784, 211] width 578 height 16
click at [556, 315] on span "АСУ" at bounding box center [784, 319] width 565 height 10
type input "АСУ"
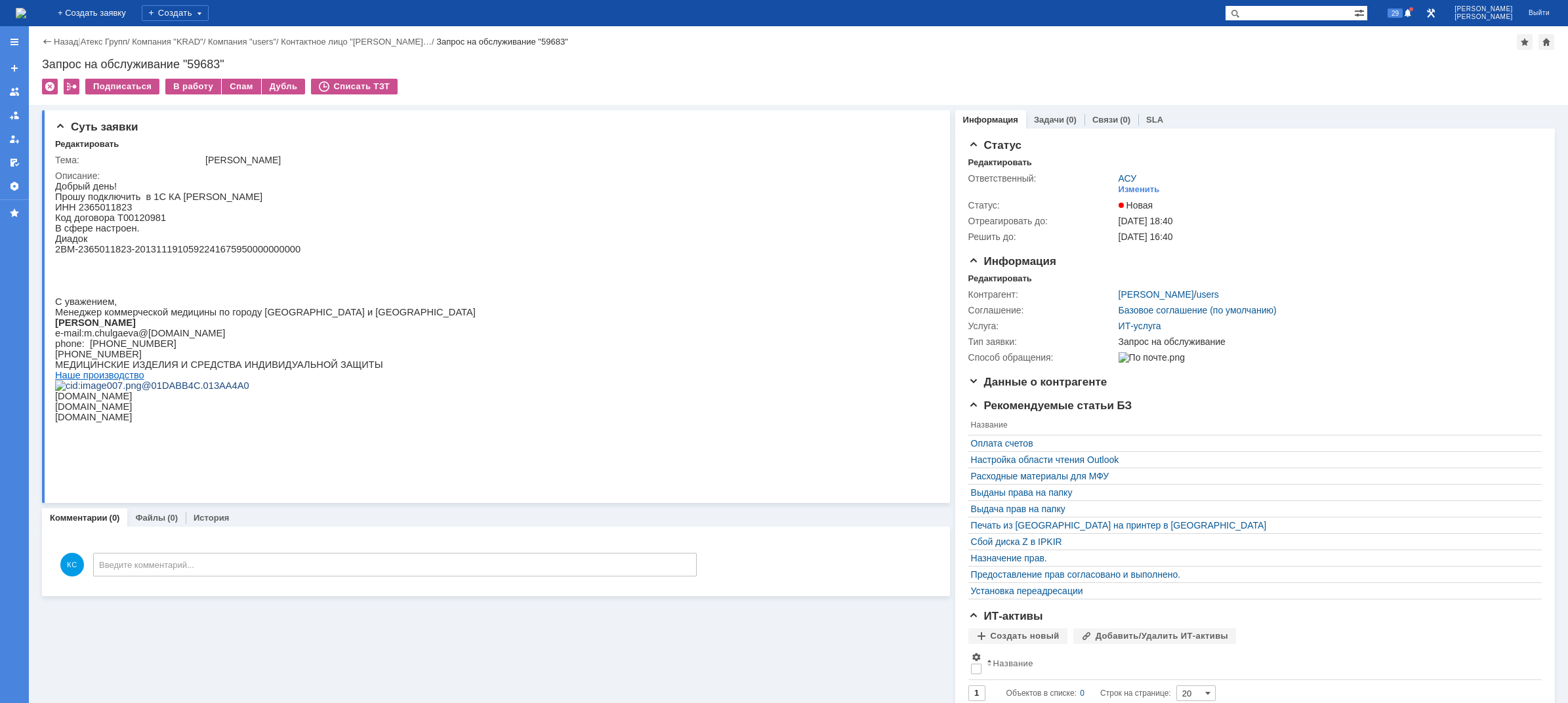
click at [26, 23] on div "На домашнюю" at bounding box center [21, 13] width 10 height 26
click at [26, 18] on img at bounding box center [21, 13] width 10 height 10
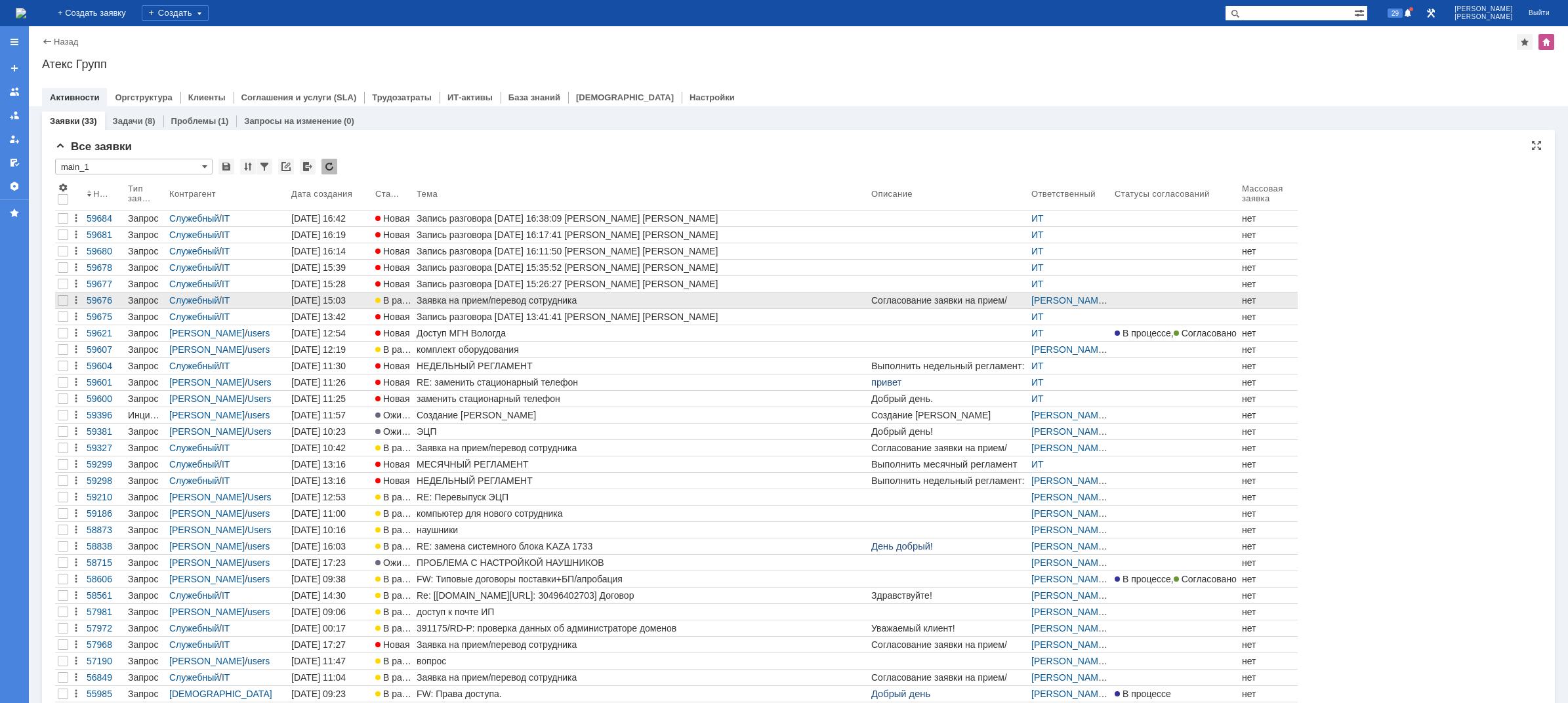
click at [504, 306] on link "Заявка на прием/перевод сотрудника" at bounding box center [641, 301] width 454 height 16
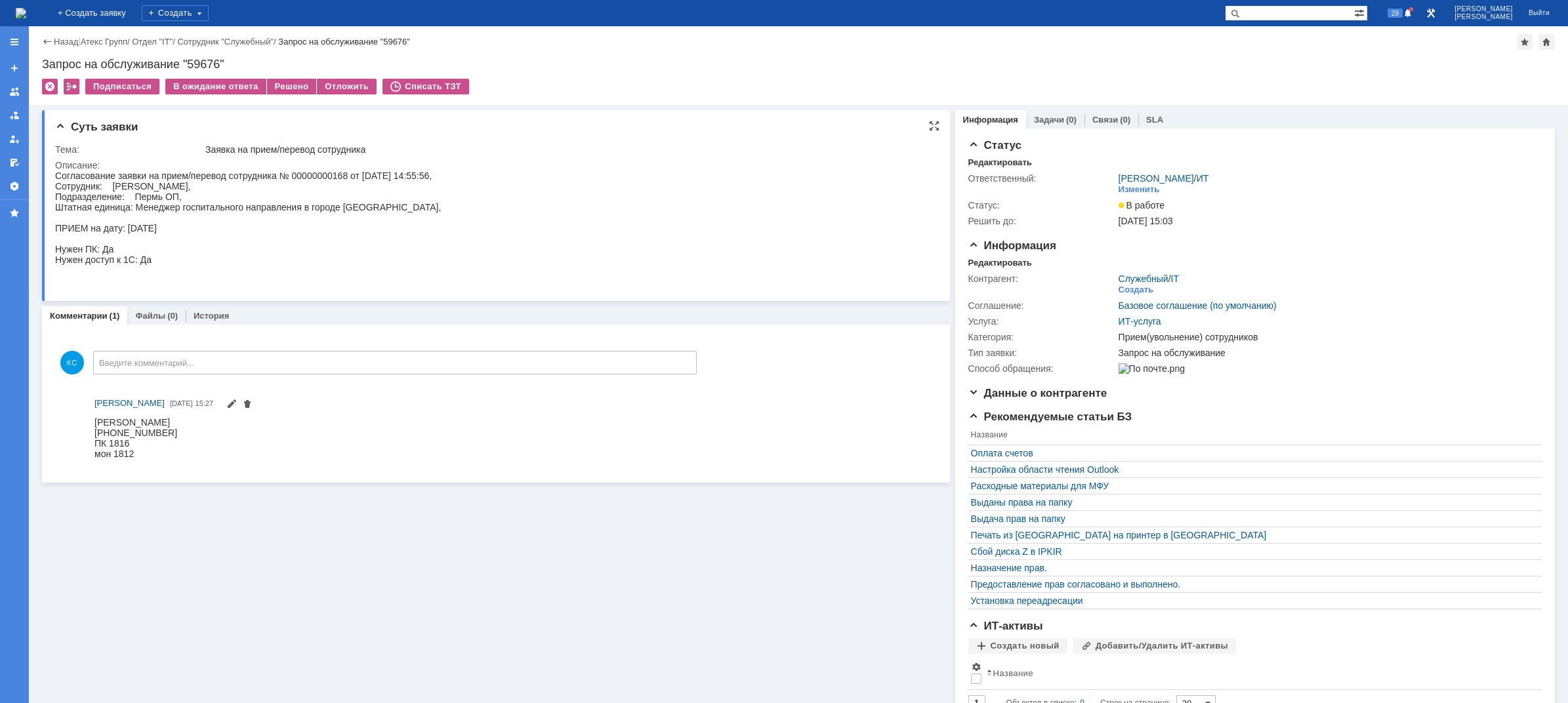
drag, startPoint x: 113, startPoint y: 186, endPoint x: 238, endPoint y: 187, distance: 125.0
click at [238, 187] on div "Согласование заявки на прием/перевод сотрудника № 00000000168 от [DATE] 14:55:5…" at bounding box center [248, 228] width 386 height 116
copy div "[PERSON_NAME]"
drag, startPoint x: 95, startPoint y: 431, endPoint x: 155, endPoint y: 432, distance: 60.0
drag, startPoint x: 171, startPoint y: 433, endPoint x: 225, endPoint y: 801, distance: 371.9
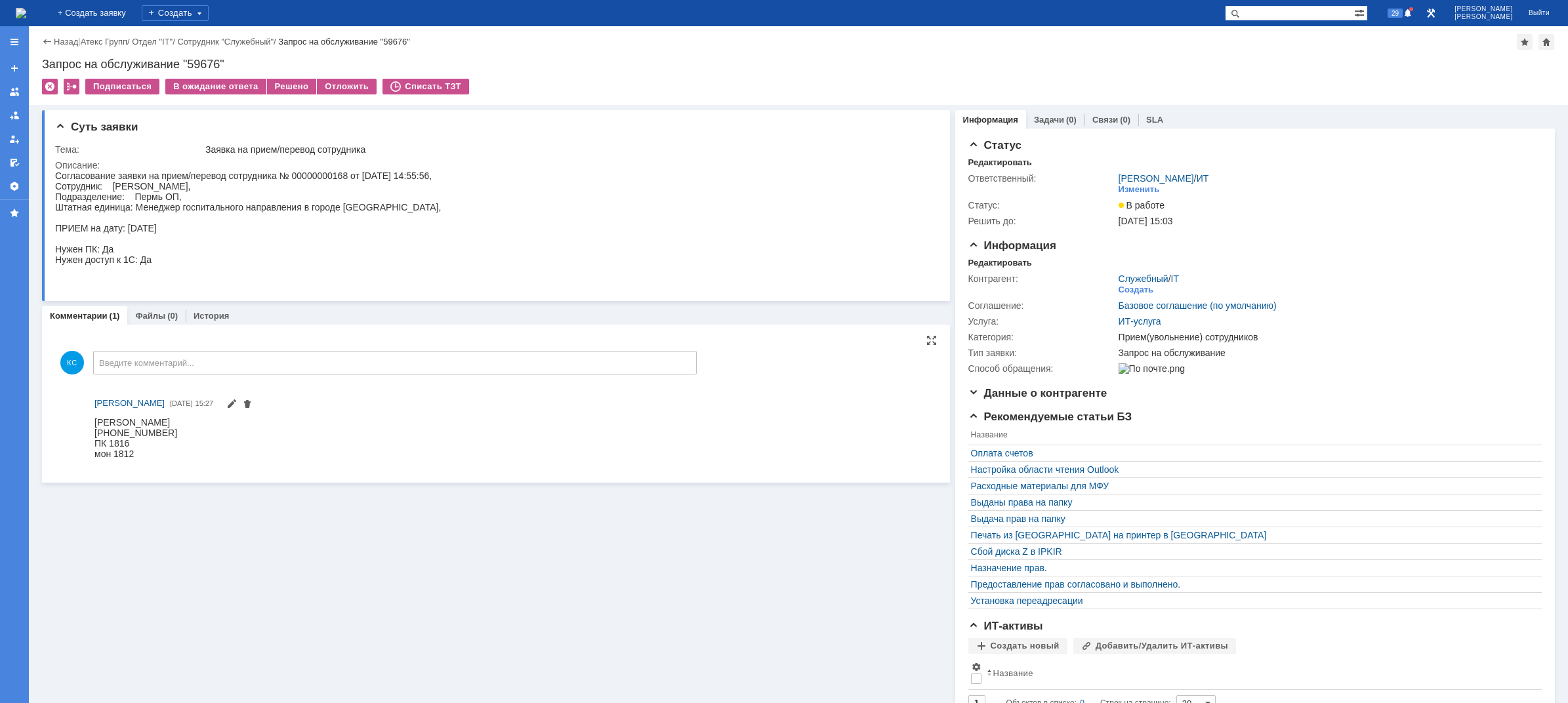
click at [111, 430] on div "[PHONE_NUMBER]" at bounding box center [135, 432] width 82 height 10
click at [150, 436] on div "[PHONE_NUMBER]" at bounding box center [135, 432] width 82 height 10
drag, startPoint x: 176, startPoint y: 431, endPoint x: 97, endPoint y: 431, distance: 79.0
click at [97, 431] on div "[PHONE_NUMBER]" at bounding box center [135, 432] width 82 height 10
copy div "[PHONE_NUMBER]"
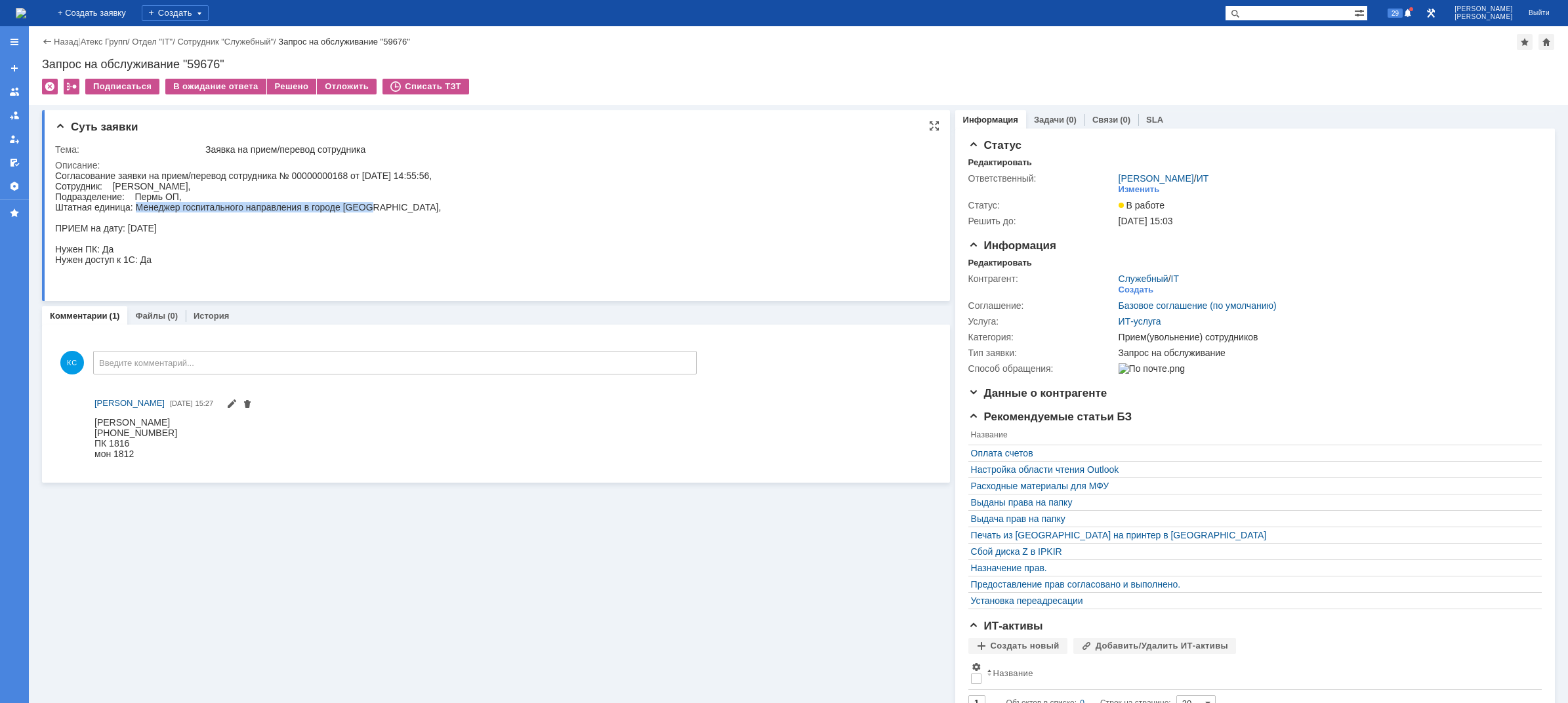
drag, startPoint x: 137, startPoint y: 208, endPoint x: 372, endPoint y: 210, distance: 235.0
click at [372, 210] on div "Согласование заявки на прием/перевод сотрудника № 00000000168 от [DATE] 14:55:5…" at bounding box center [248, 228] width 386 height 116
copy div "Менеджер госпитального направления в городе [GEOGRAPHIC_DATA]"
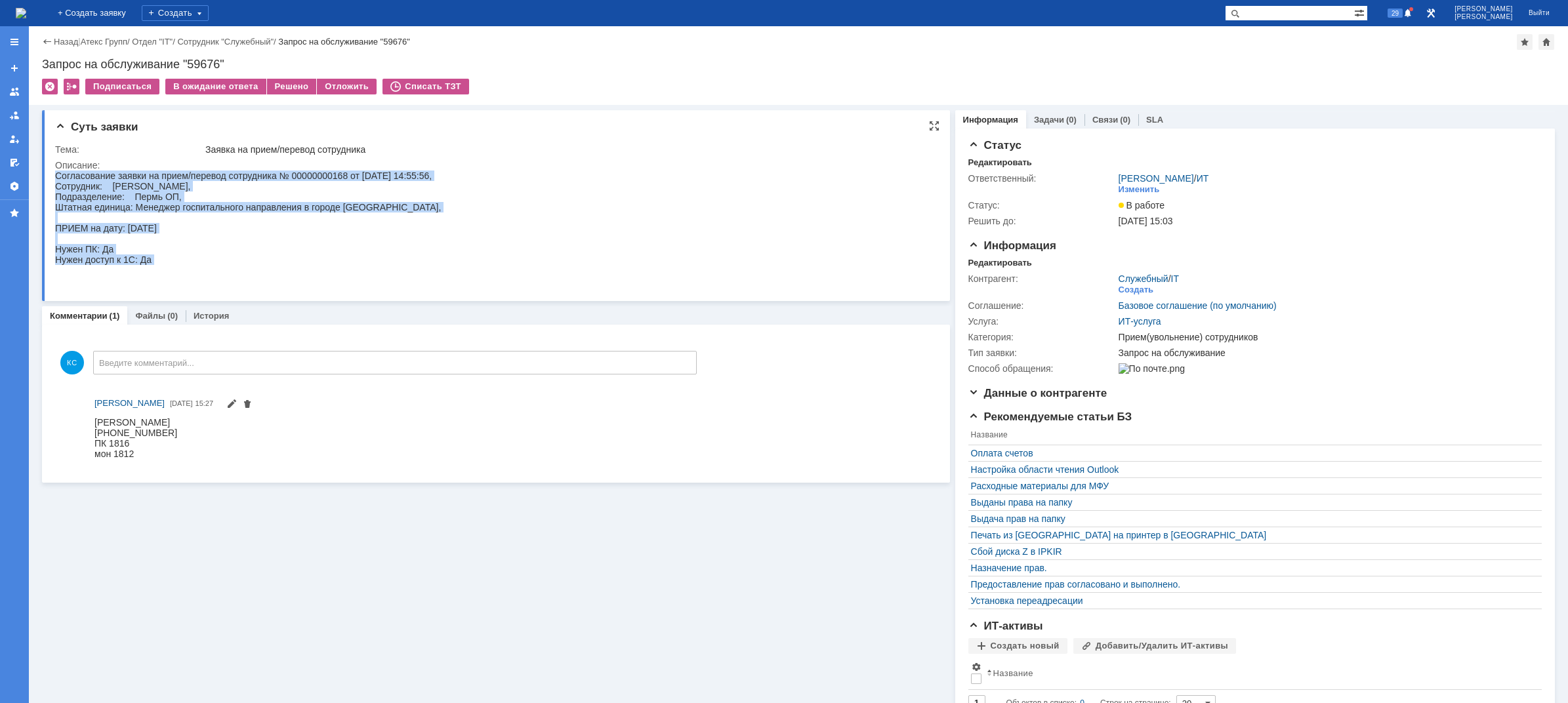
drag, startPoint x: 194, startPoint y: 256, endPoint x: 55, endPoint y: 171, distance: 162.9
click at [55, 171] on div "Согласование заявки на прием/перевод сотрудника № 00000000168 от [DATE] 14:55:5…" at bounding box center [248, 228] width 386 height 116
copy div "Согласование заявки на прием/перевод сотрудника № 00000000168 от [DATE] 14:55:5…"
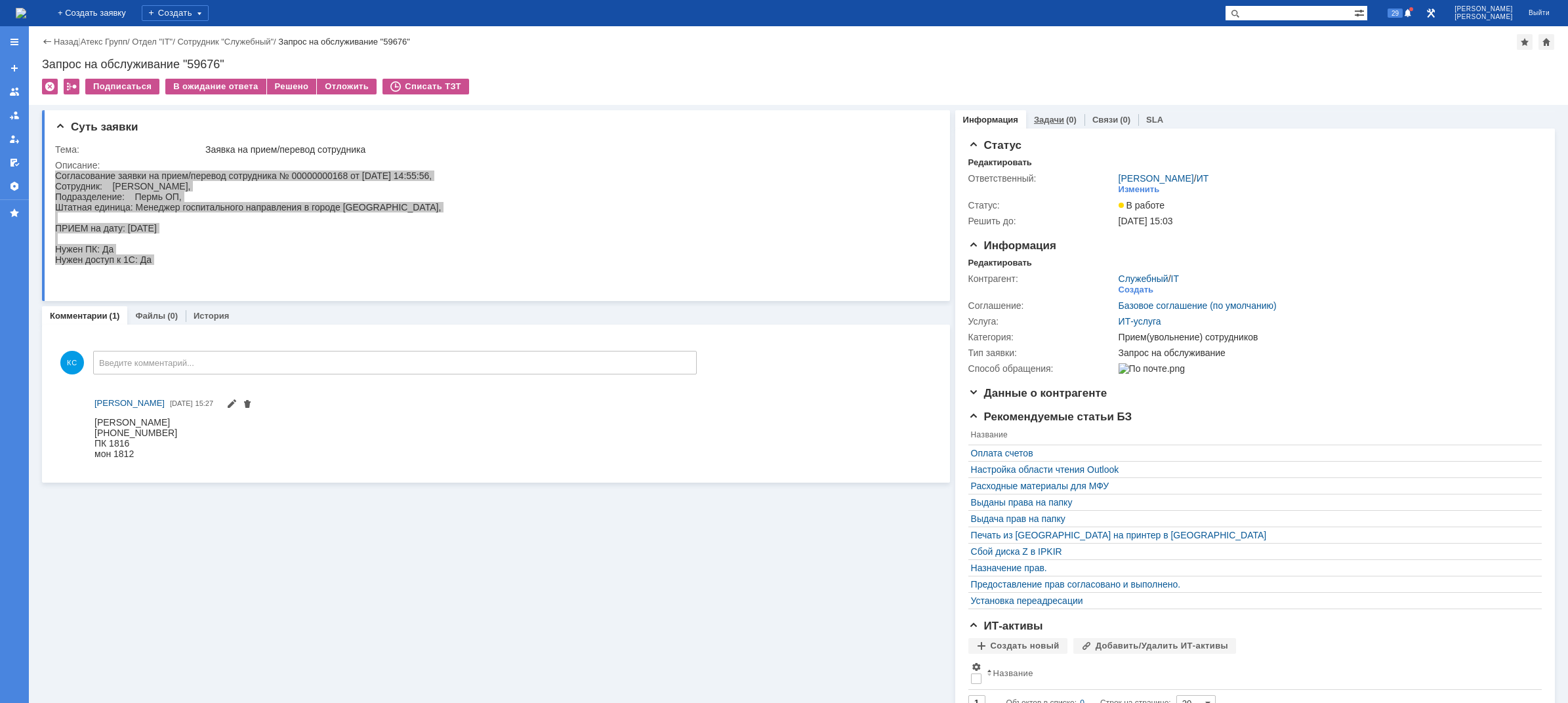
click at [1041, 114] on div "Задачи (0)" at bounding box center [1055, 119] width 58 height 19
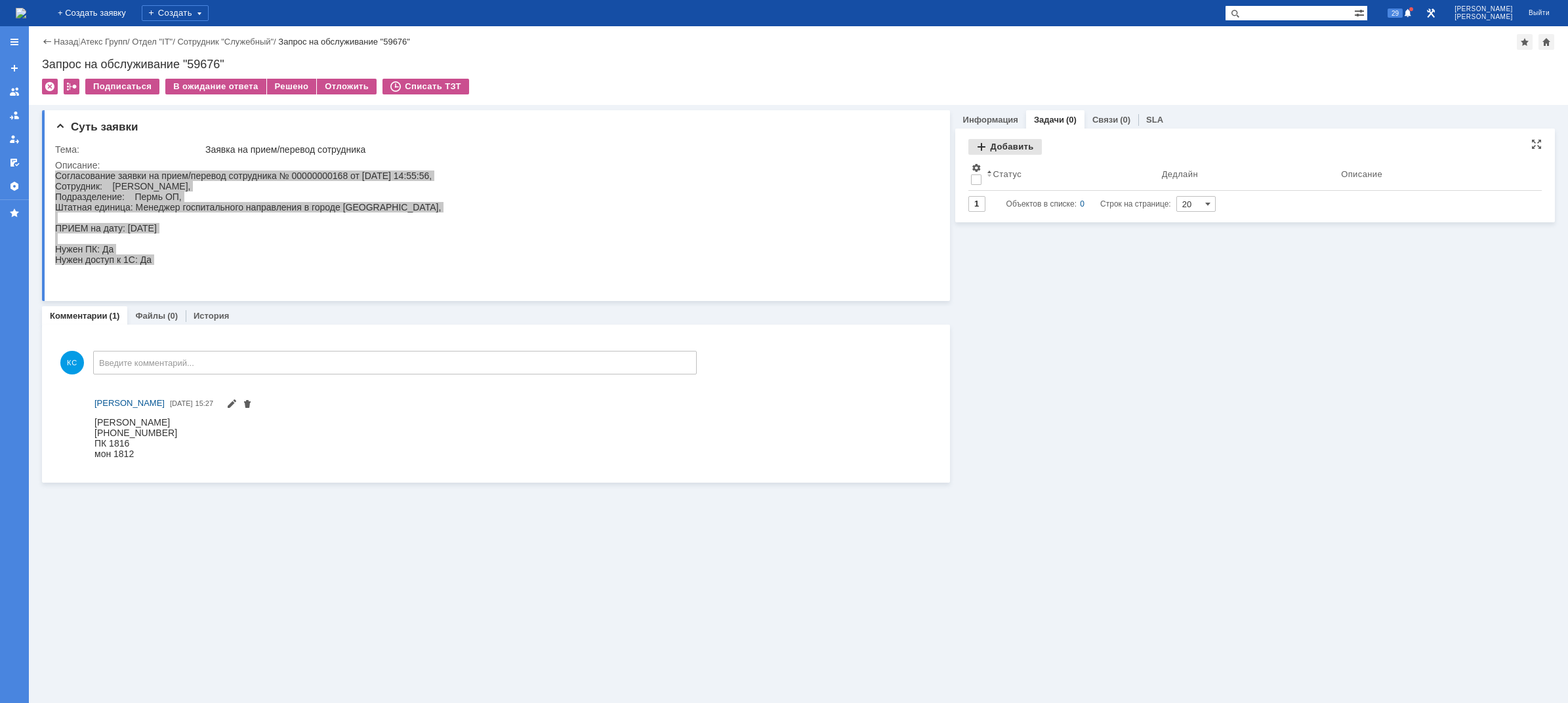
click at [989, 146] on div "Добавить" at bounding box center [1004, 147] width 74 height 16
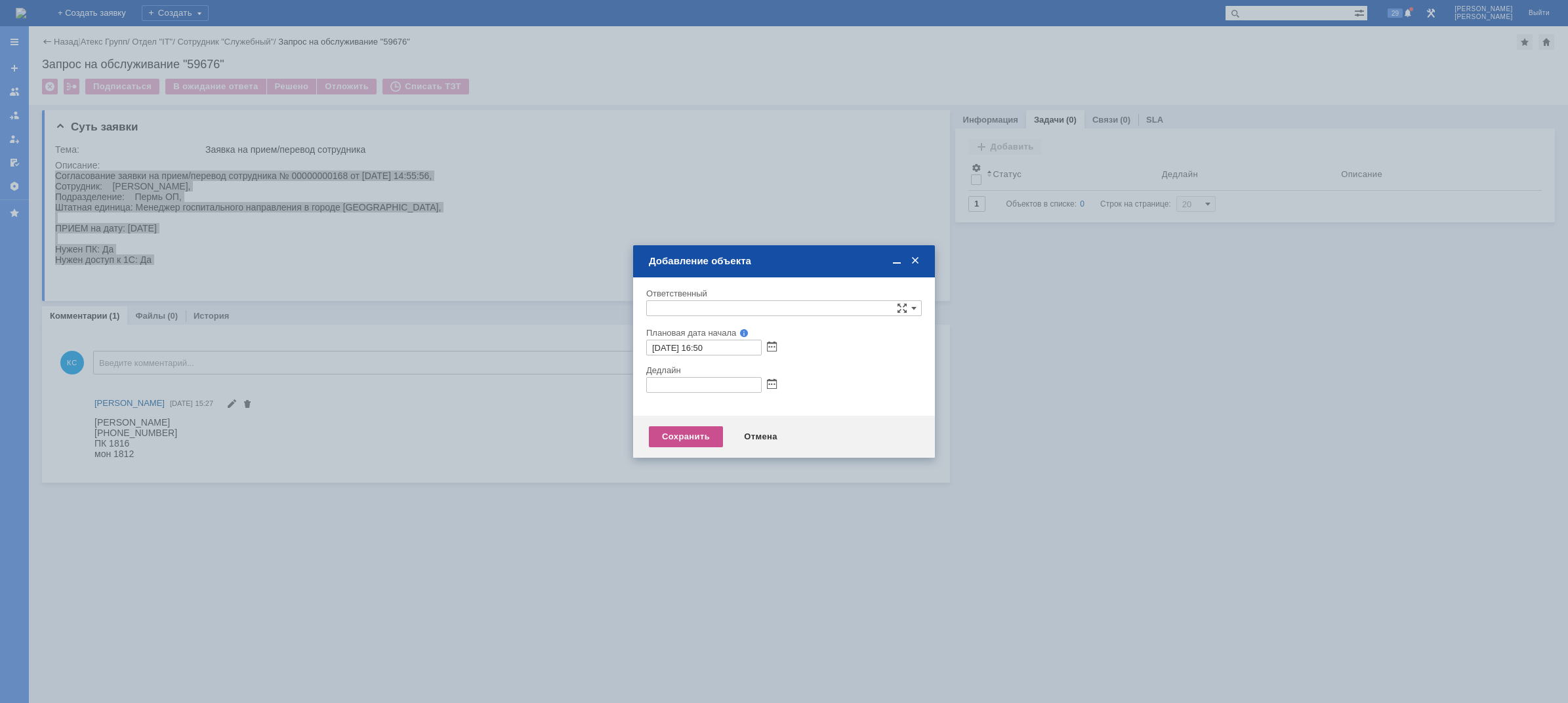
type input "[не указано]"
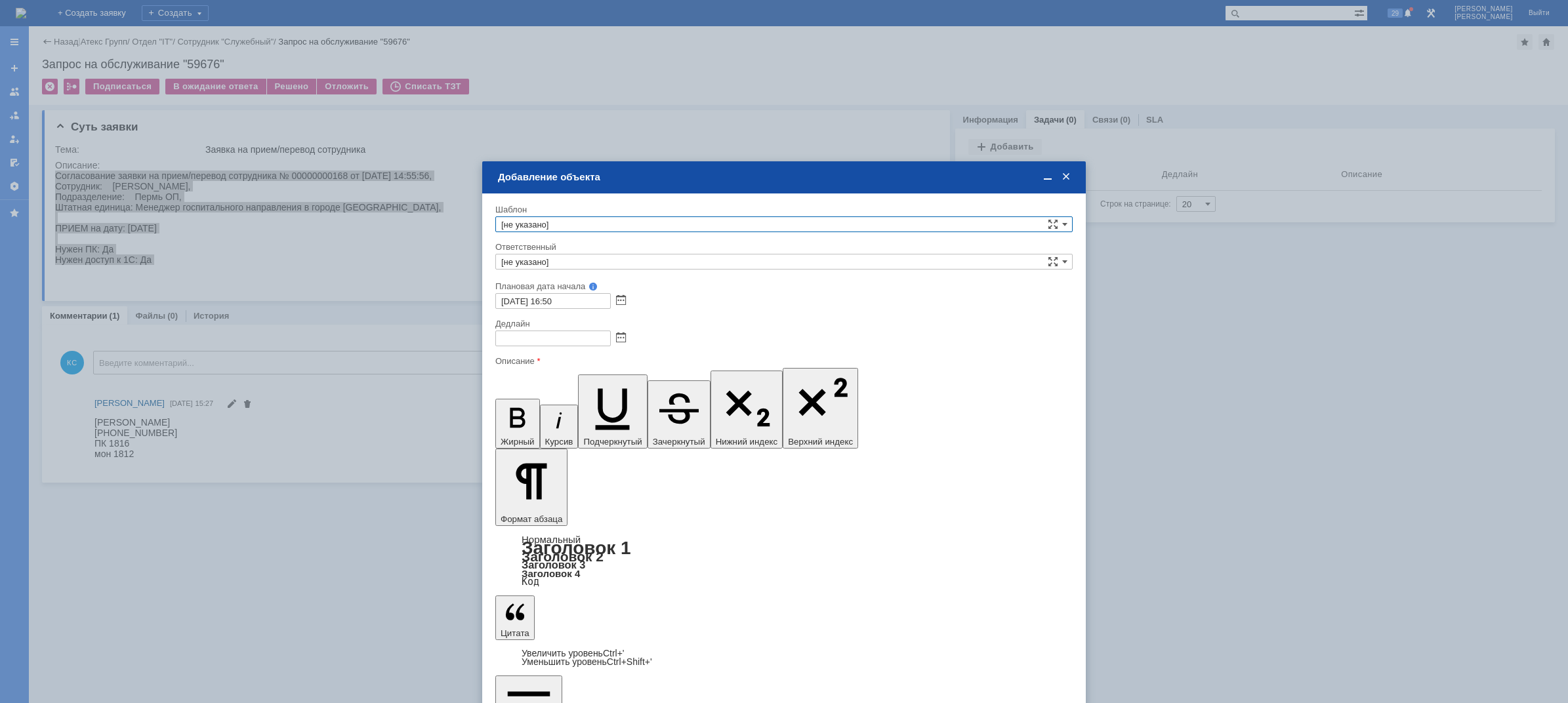
click at [578, 262] on input "[не указано]" at bounding box center [784, 262] width 578 height 16
click at [548, 294] on span "АСУ" at bounding box center [784, 295] width 565 height 10
type input "АСУ"
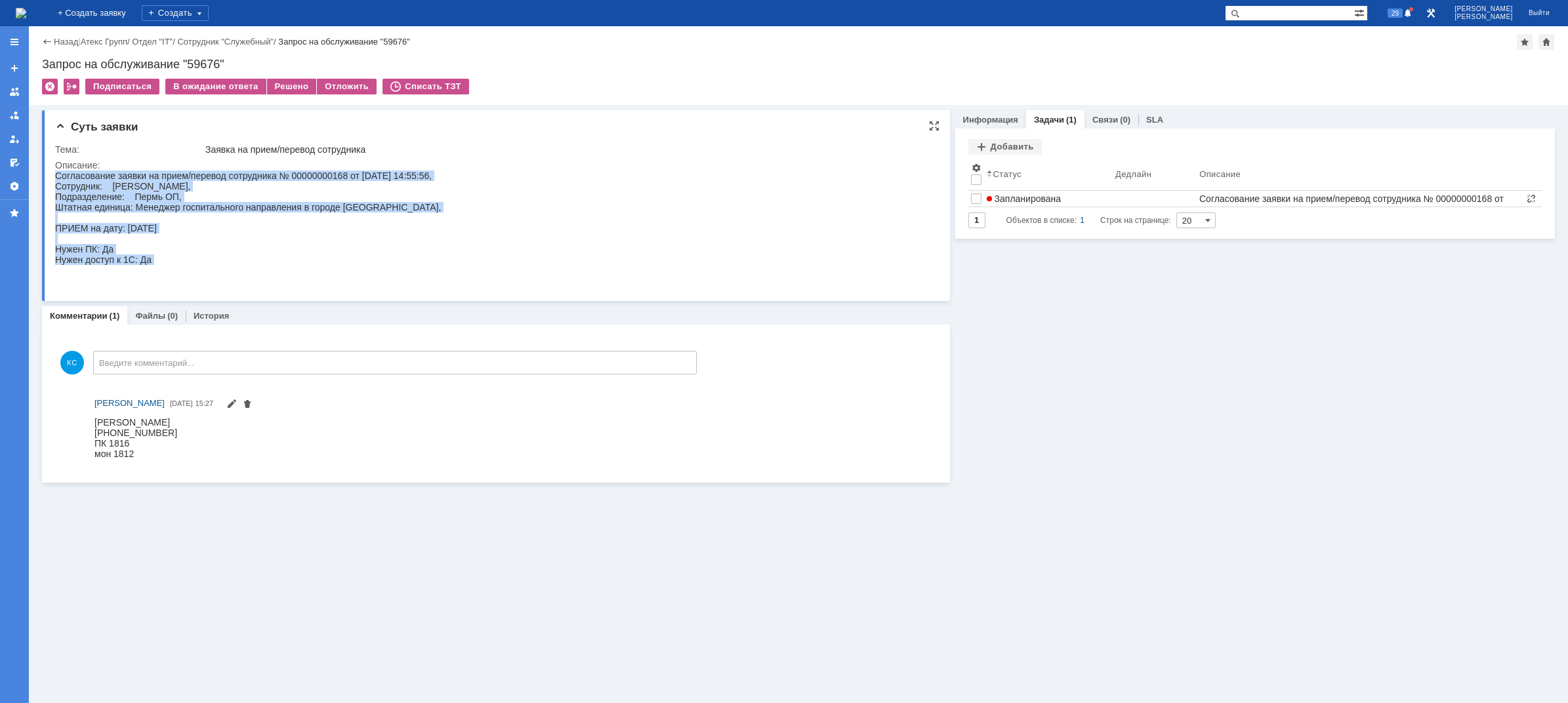
click at [230, 199] on div "Согласование заявки на прием/перевод сотрудника № 00000000168 от [DATE] 14:55:5…" at bounding box center [248, 228] width 386 height 116
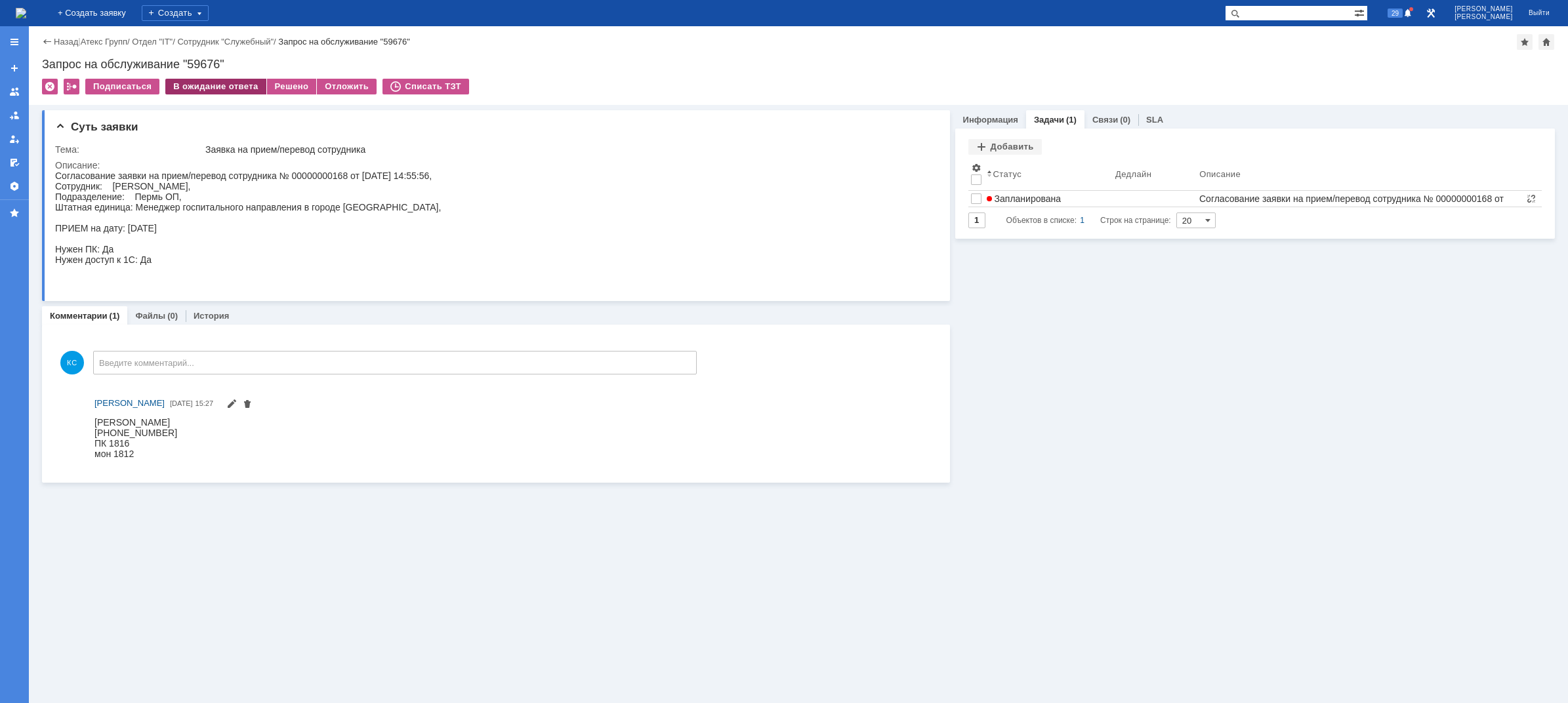
click at [215, 89] on div "В ожидание ответа" at bounding box center [216, 87] width 101 height 16
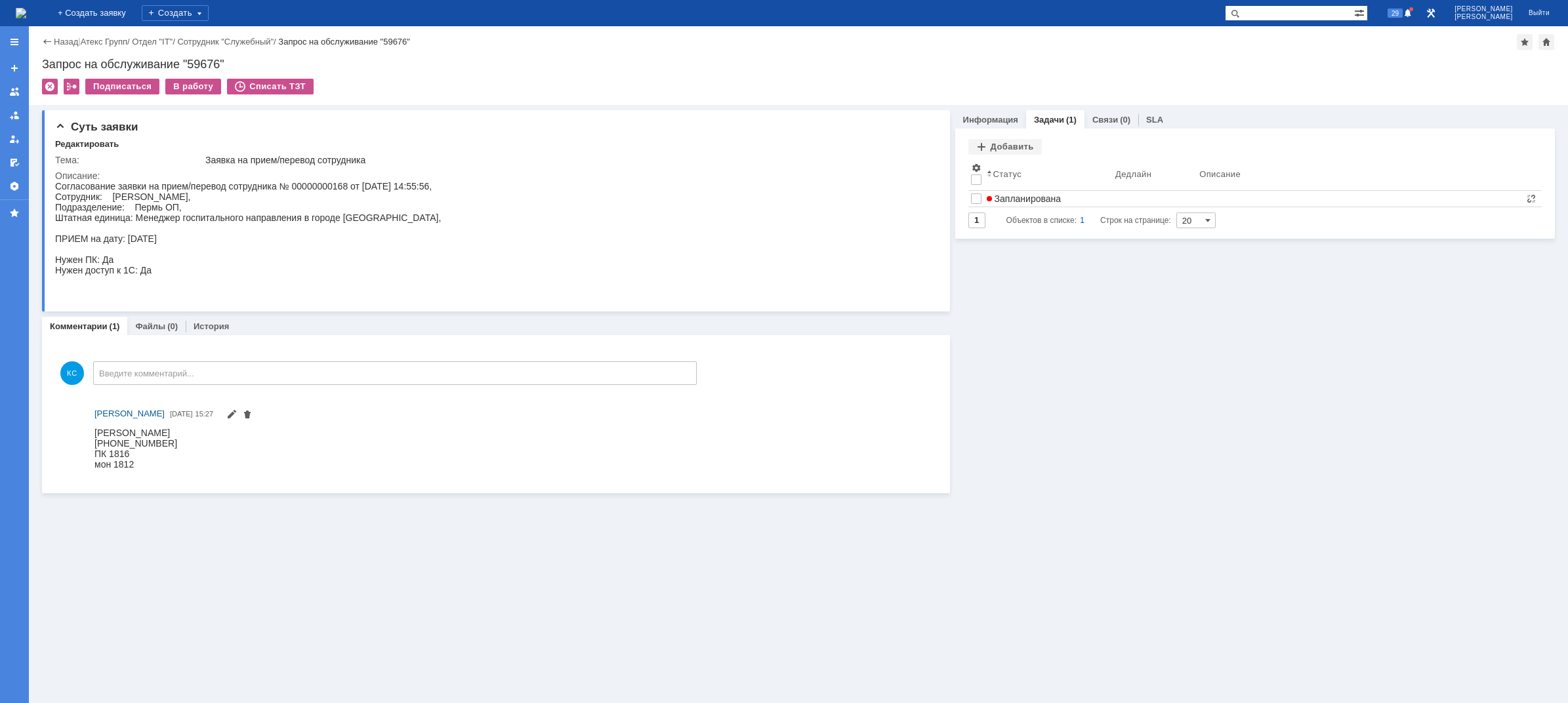
click at [26, 10] on img at bounding box center [21, 13] width 10 height 10
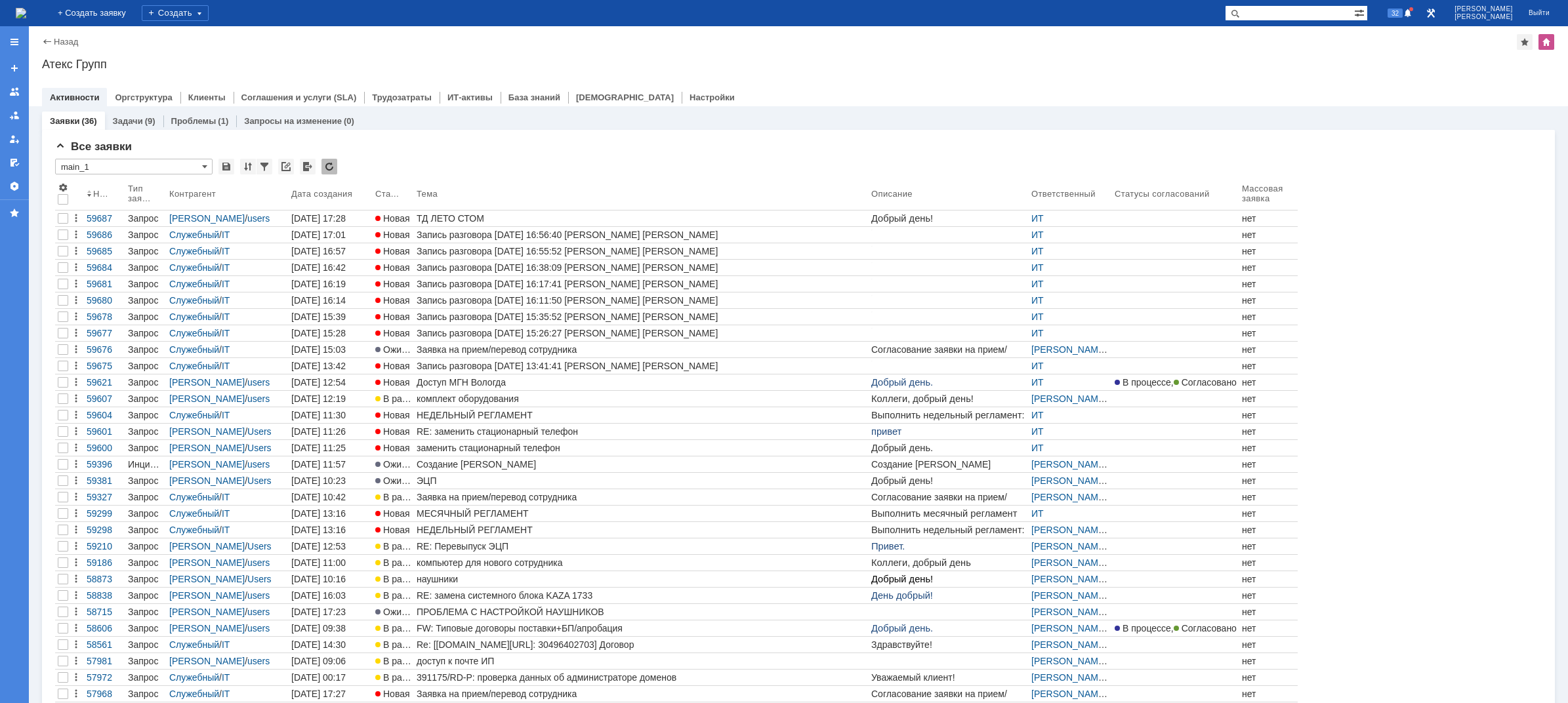
click at [26, 15] on img at bounding box center [21, 13] width 10 height 10
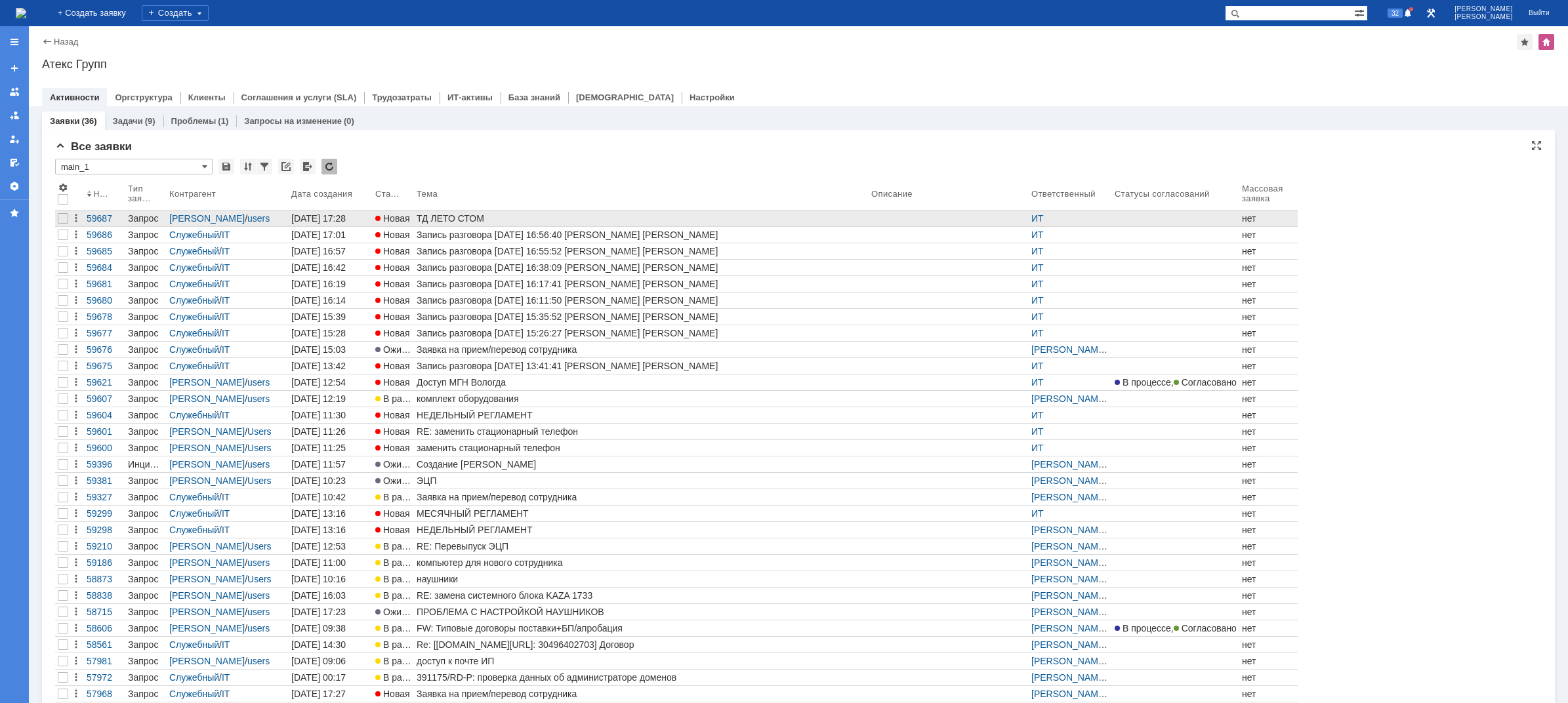
click at [438, 219] on div "ТД ЛЕТО СТОМ" at bounding box center [641, 219] width 449 height 10
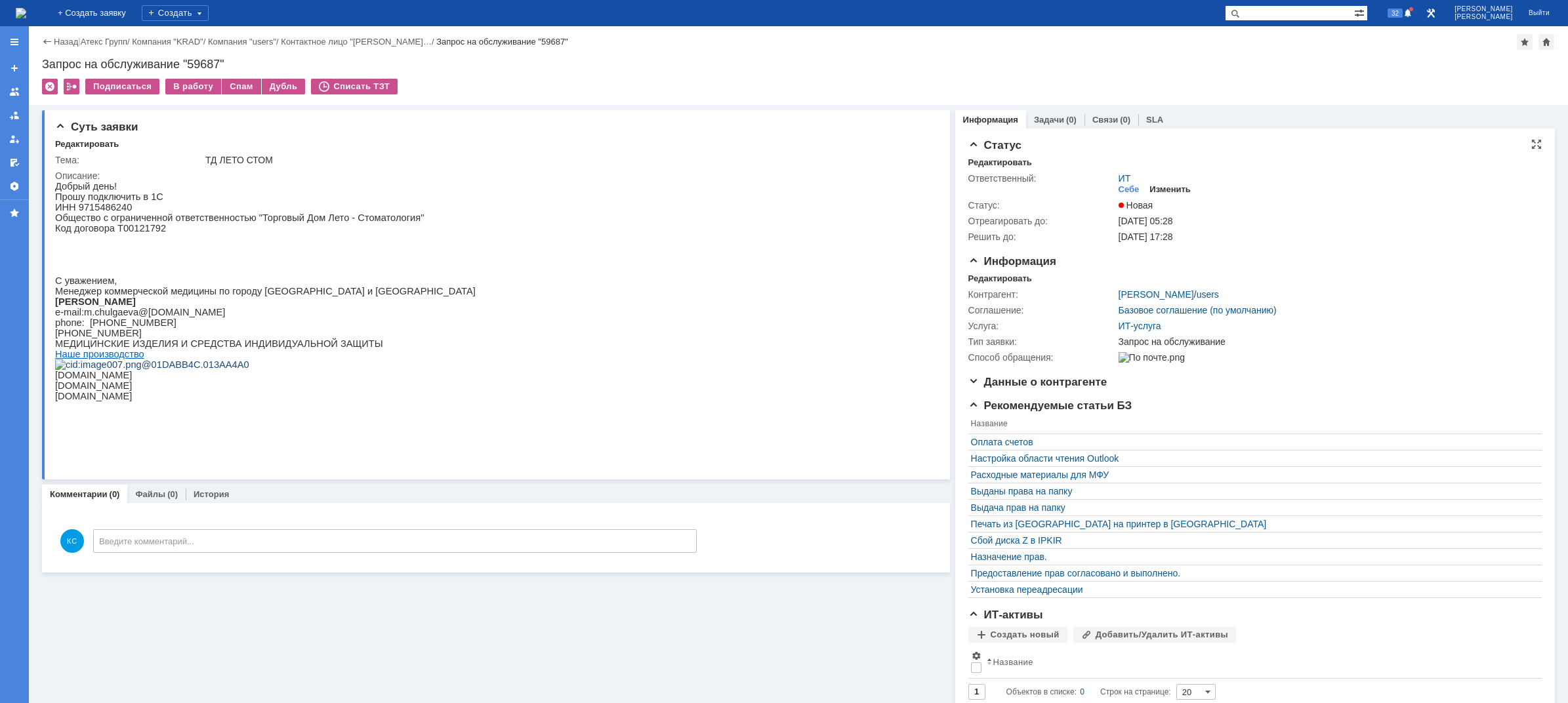
click at [1153, 188] on div "Изменить" at bounding box center [1170, 189] width 42 height 10
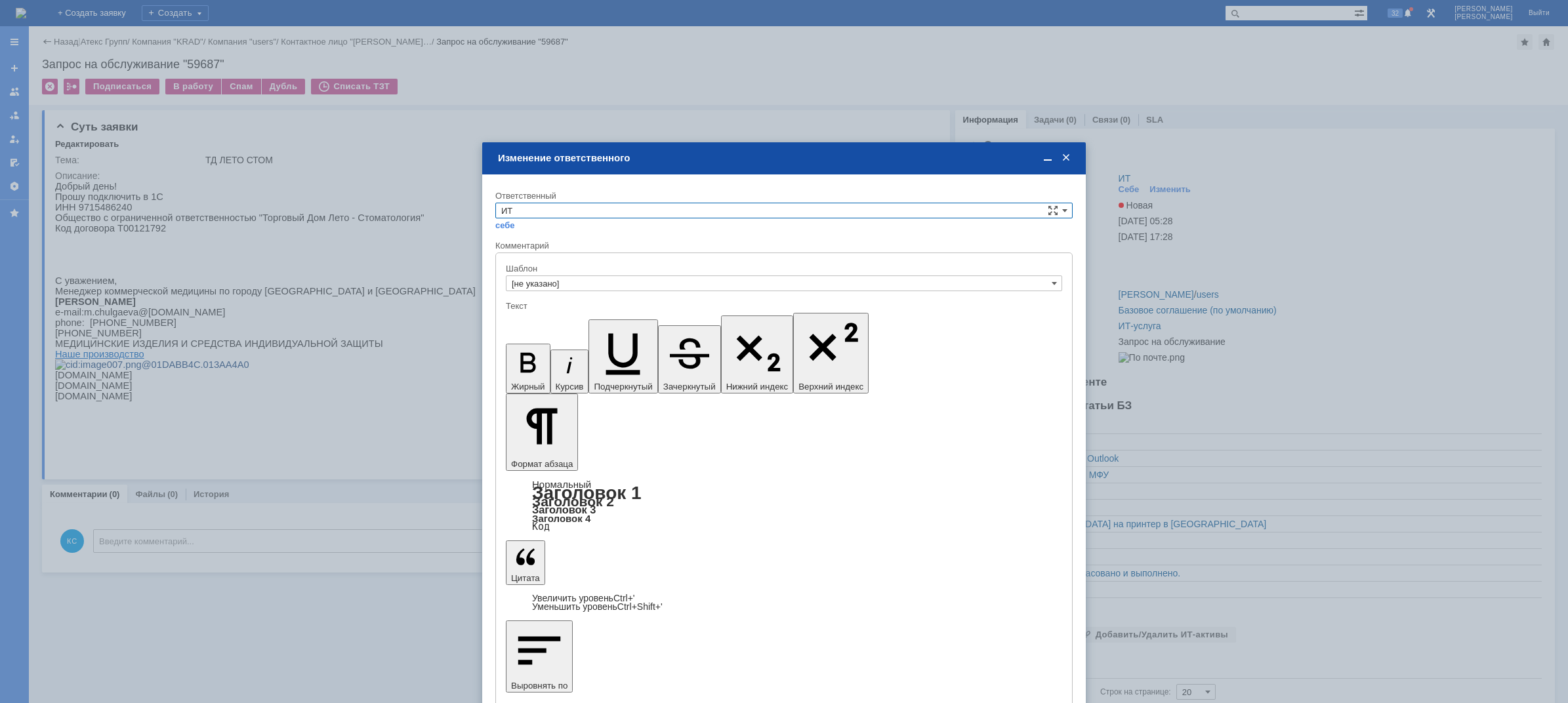
click at [698, 208] on input "ИТ" at bounding box center [784, 211] width 578 height 16
click at [527, 322] on span "АСУ" at bounding box center [784, 319] width 565 height 10
type input "АСУ"
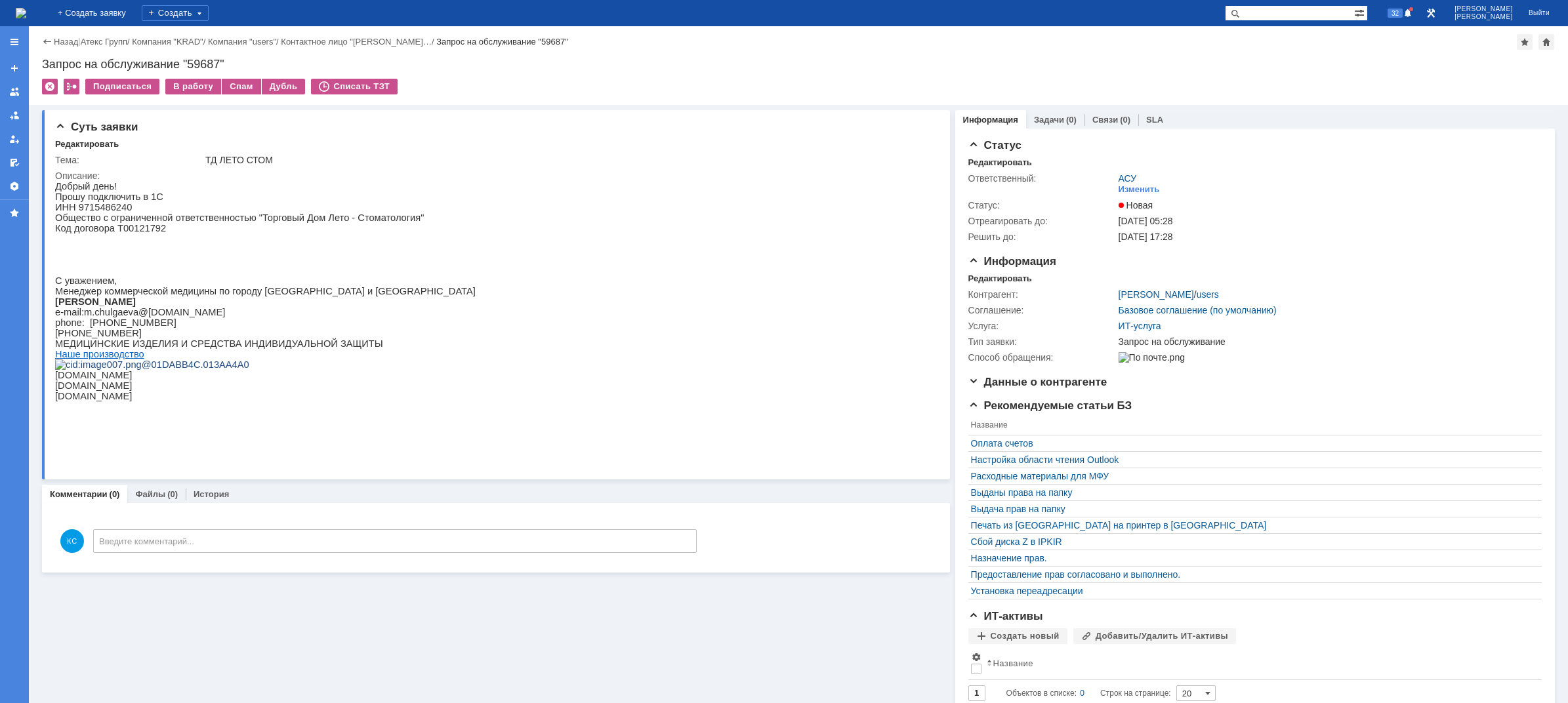
click at [26, 15] on img at bounding box center [21, 13] width 10 height 10
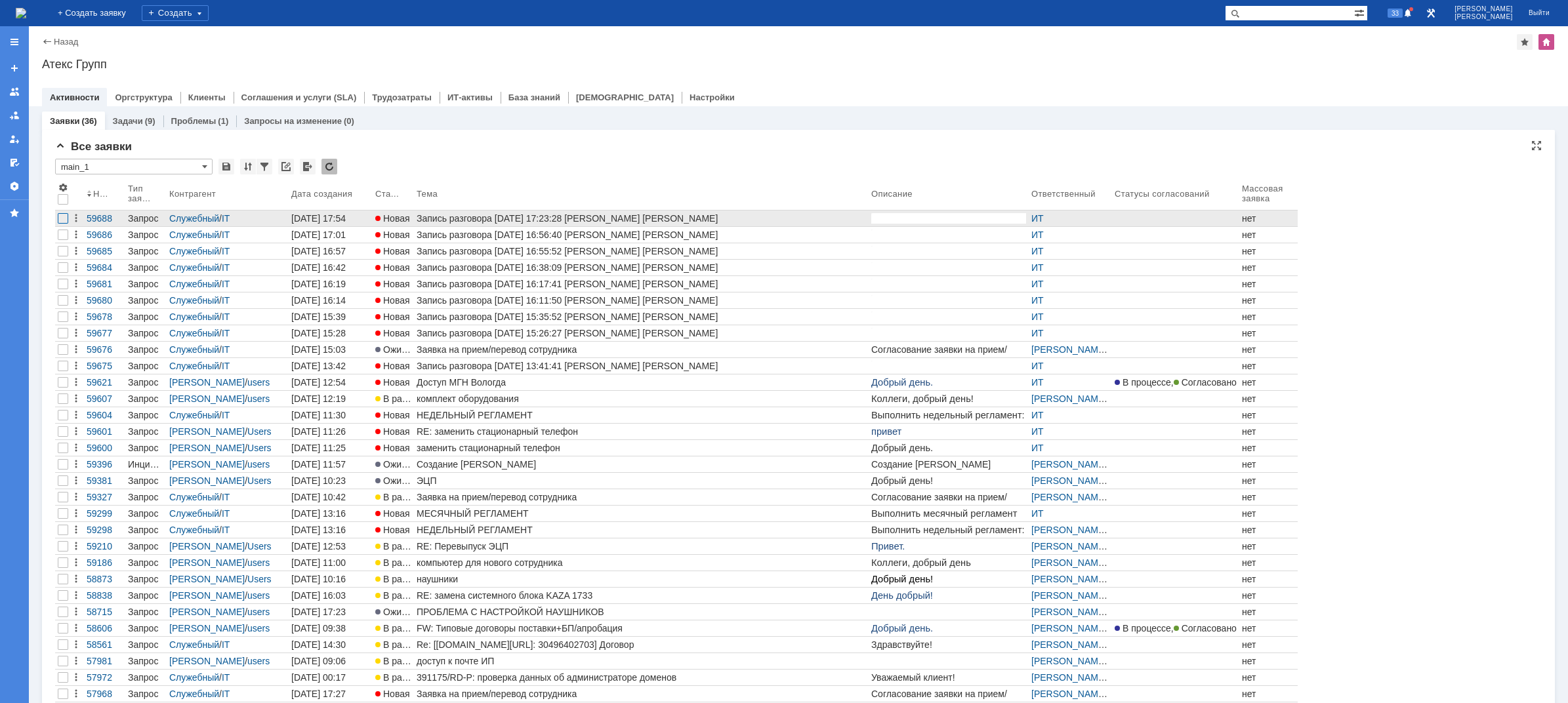
click at [65, 219] on div at bounding box center [63, 219] width 10 height 10
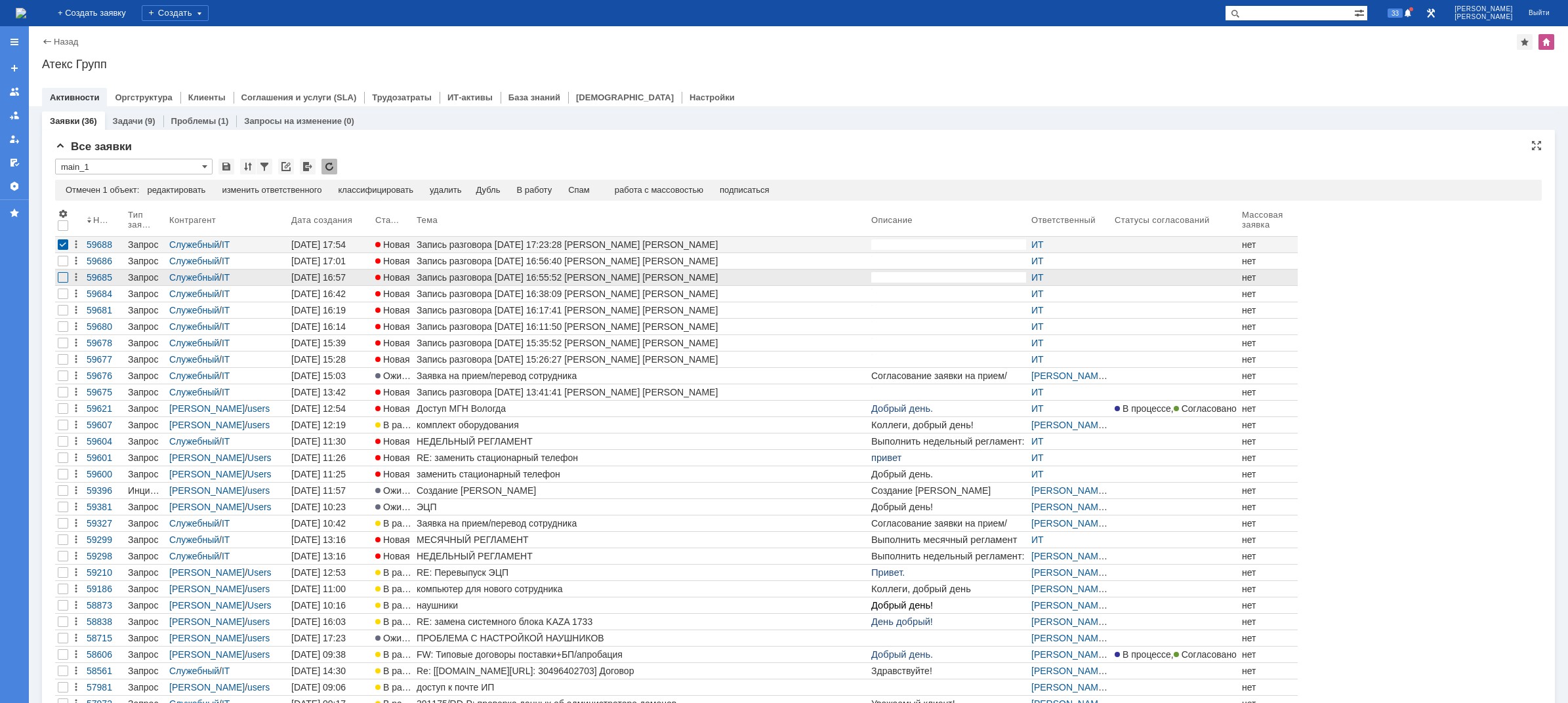
click at [66, 274] on div at bounding box center [63, 278] width 10 height 10
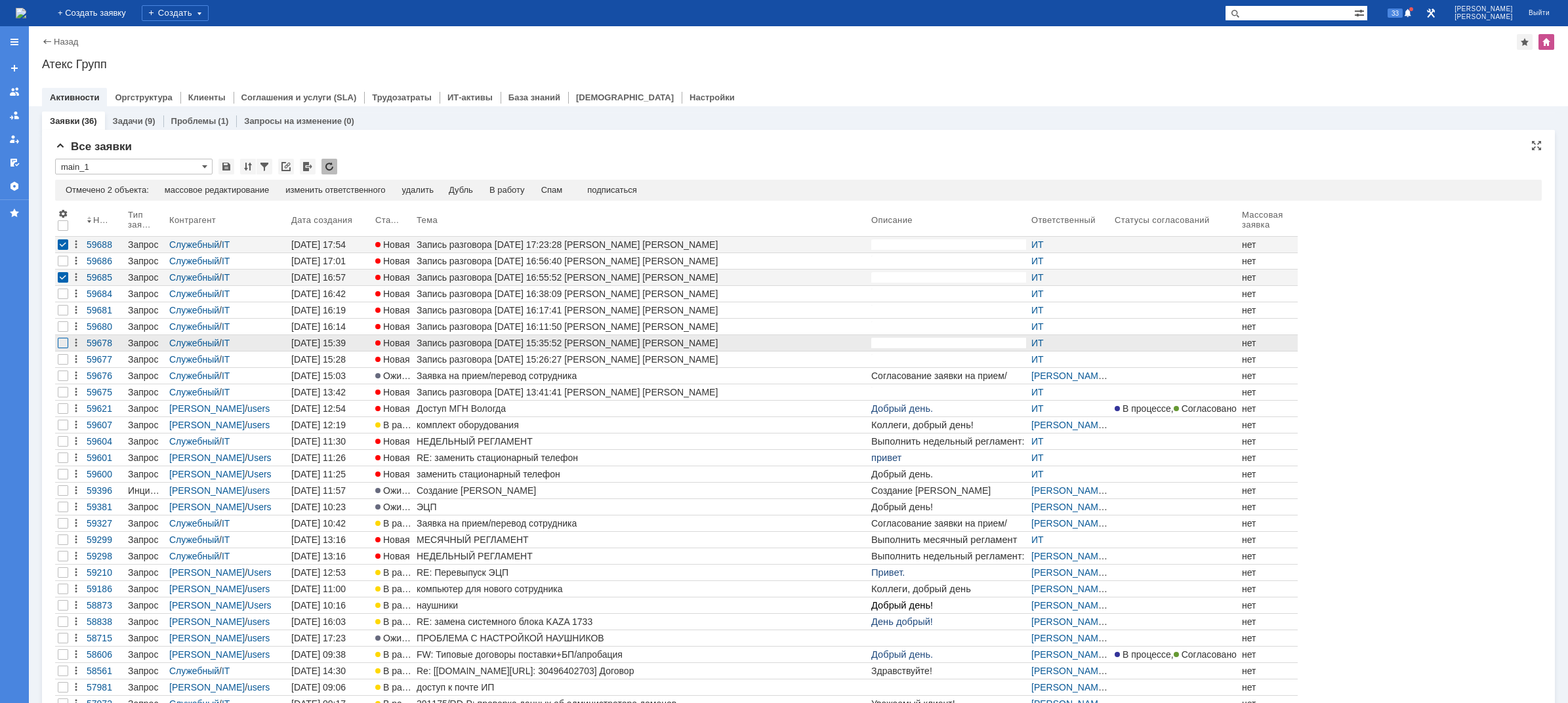
click at [61, 343] on div at bounding box center [63, 343] width 10 height 10
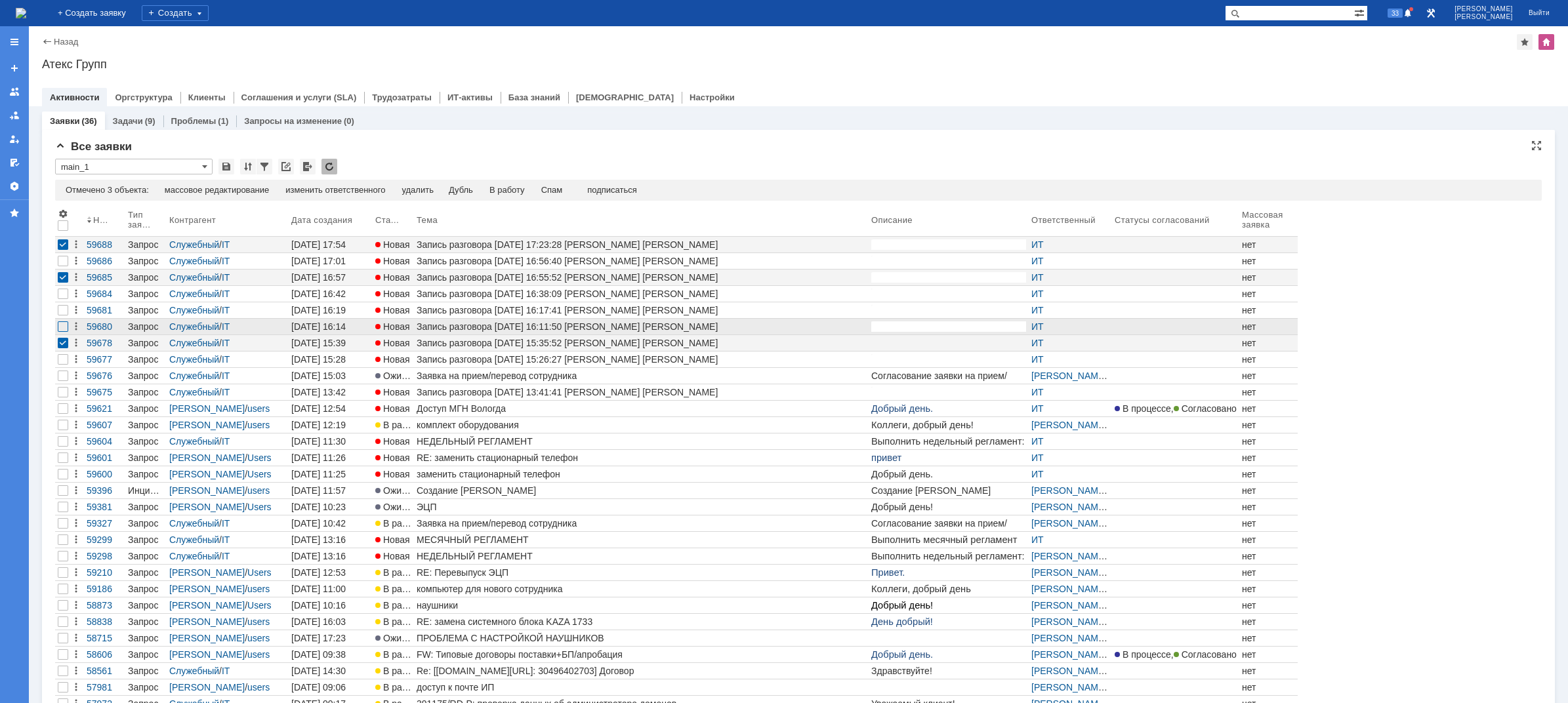
click at [61, 329] on div at bounding box center [63, 326] width 10 height 10
click at [562, 193] on div "Спам" at bounding box center [552, 190] width 22 height 10
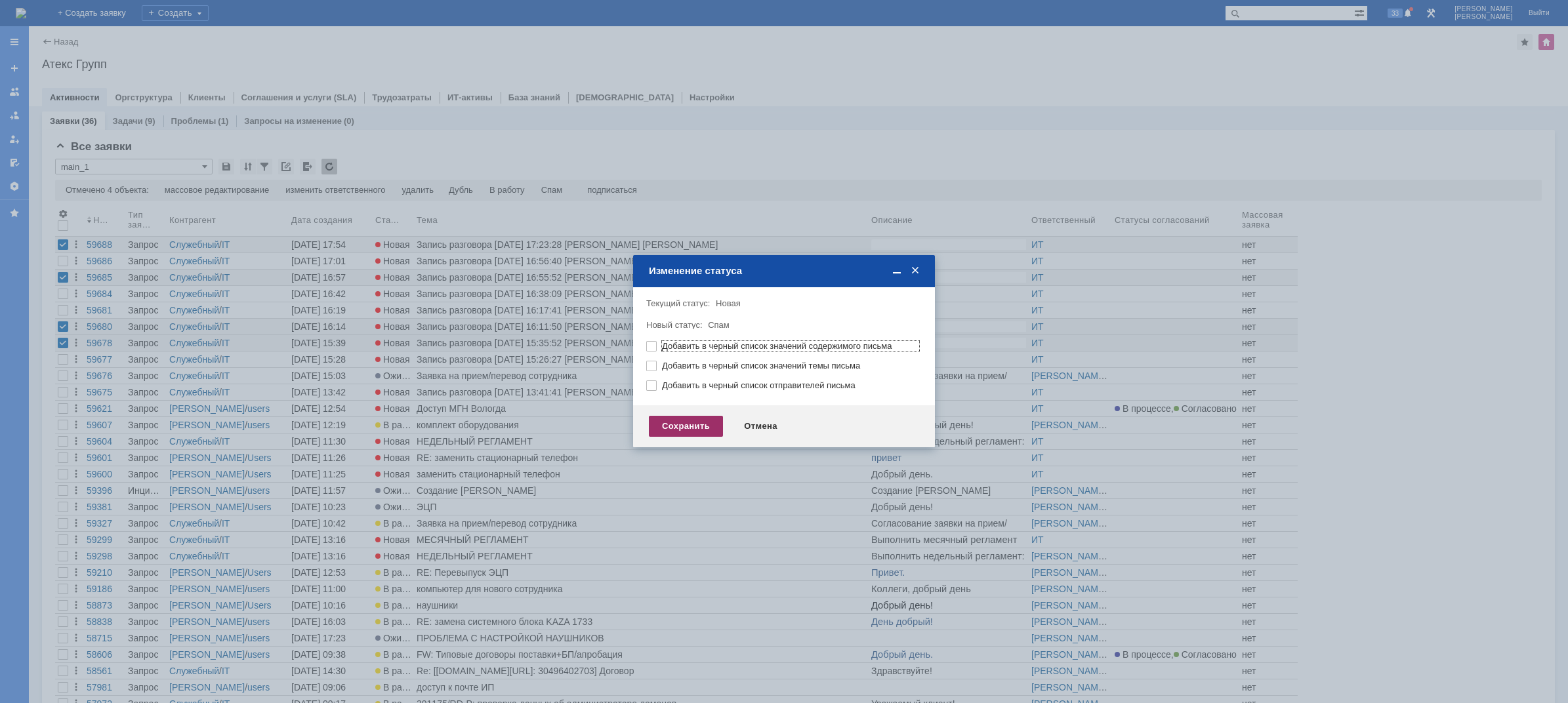
click at [688, 433] on div "Сохранить" at bounding box center [686, 426] width 74 height 21
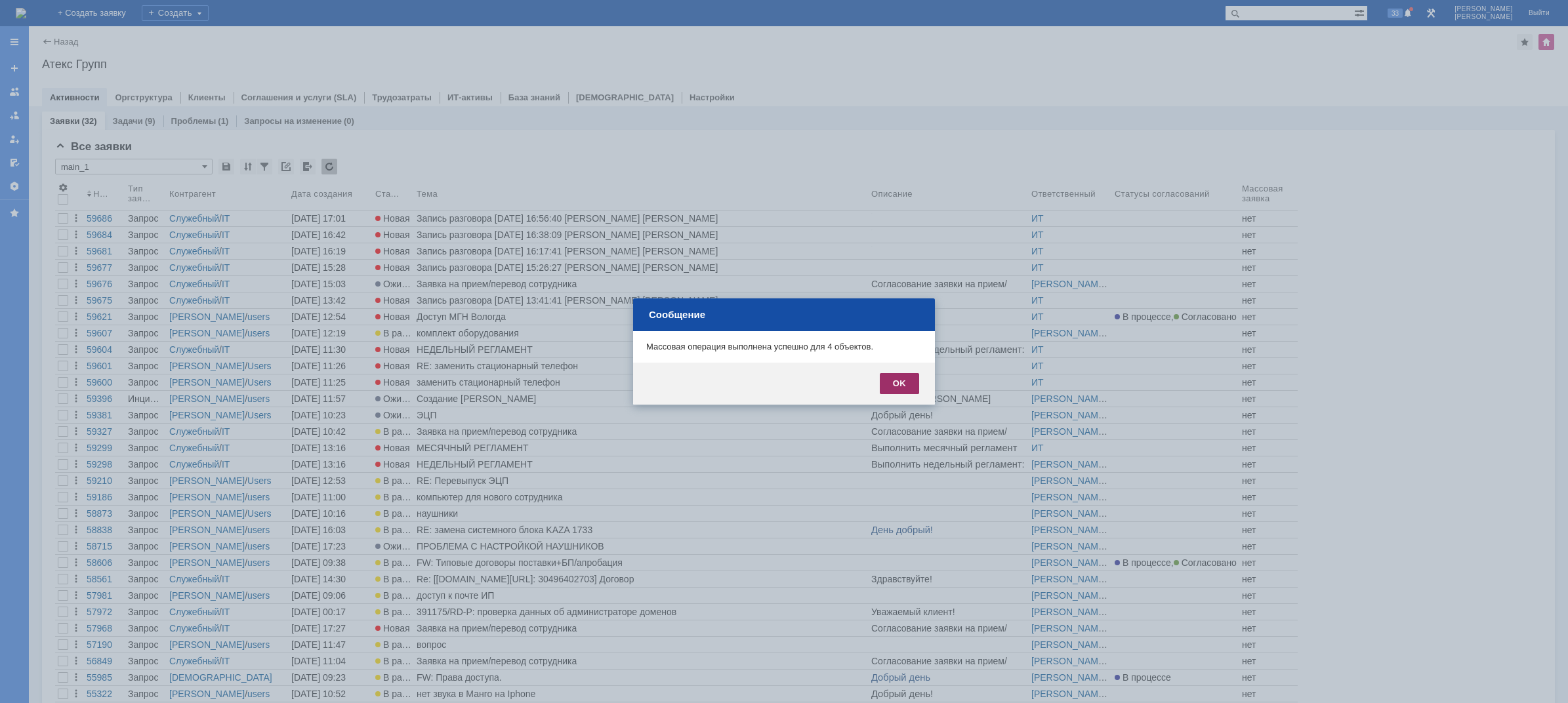
click at [898, 386] on div "OK" at bounding box center [899, 383] width 39 height 21
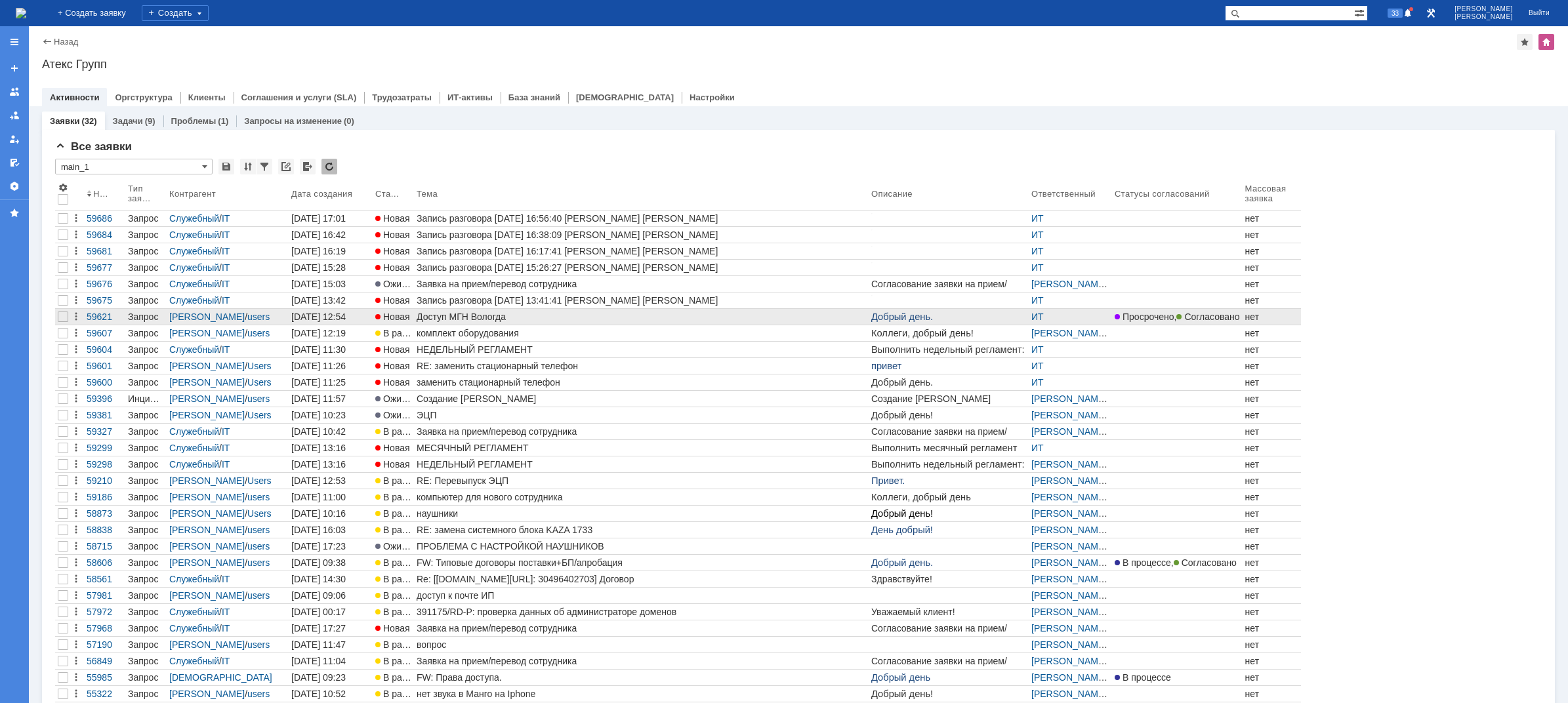
click at [508, 317] on div "Доступ МГН Вологда" at bounding box center [641, 317] width 449 height 10
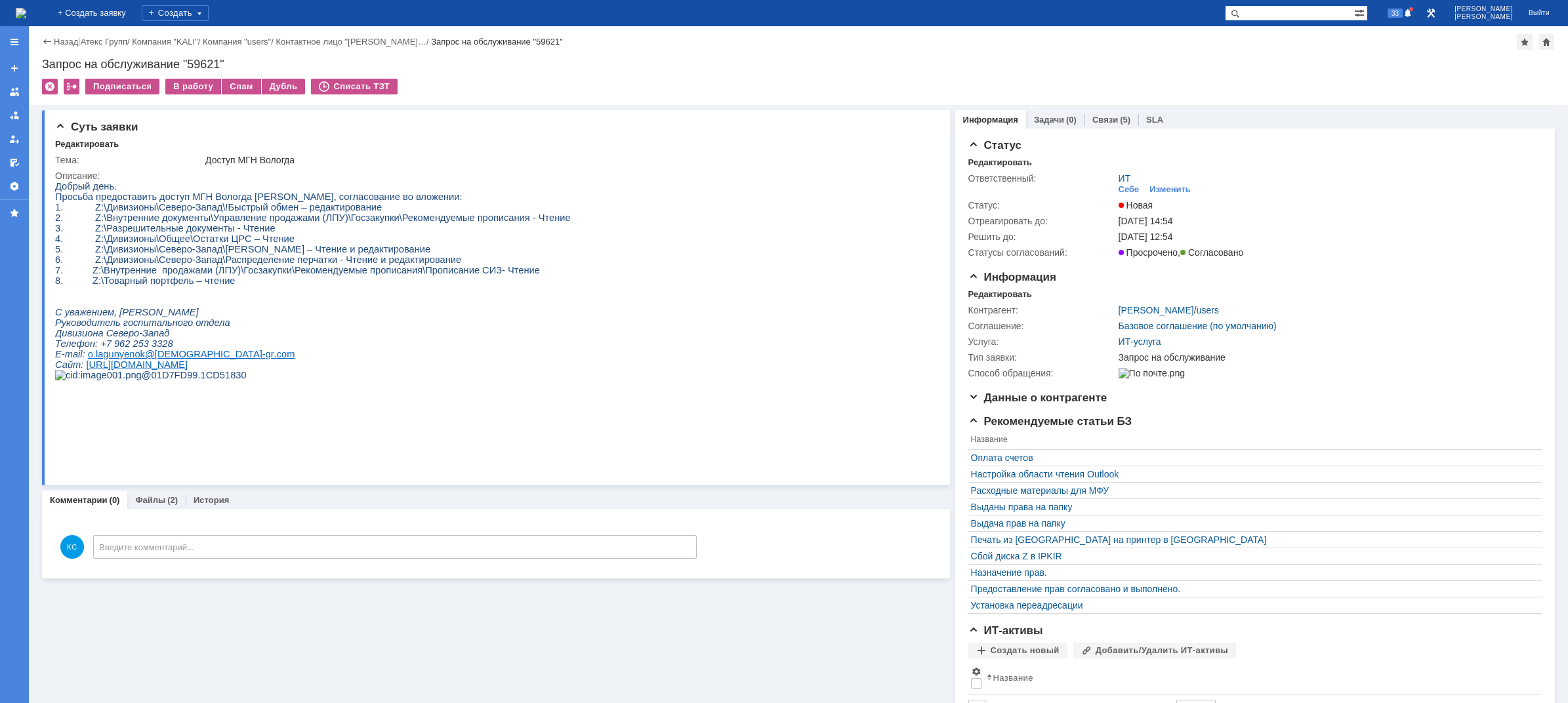
click at [26, 12] on img at bounding box center [21, 13] width 10 height 10
